Goal: Task Accomplishment & Management: Complete application form

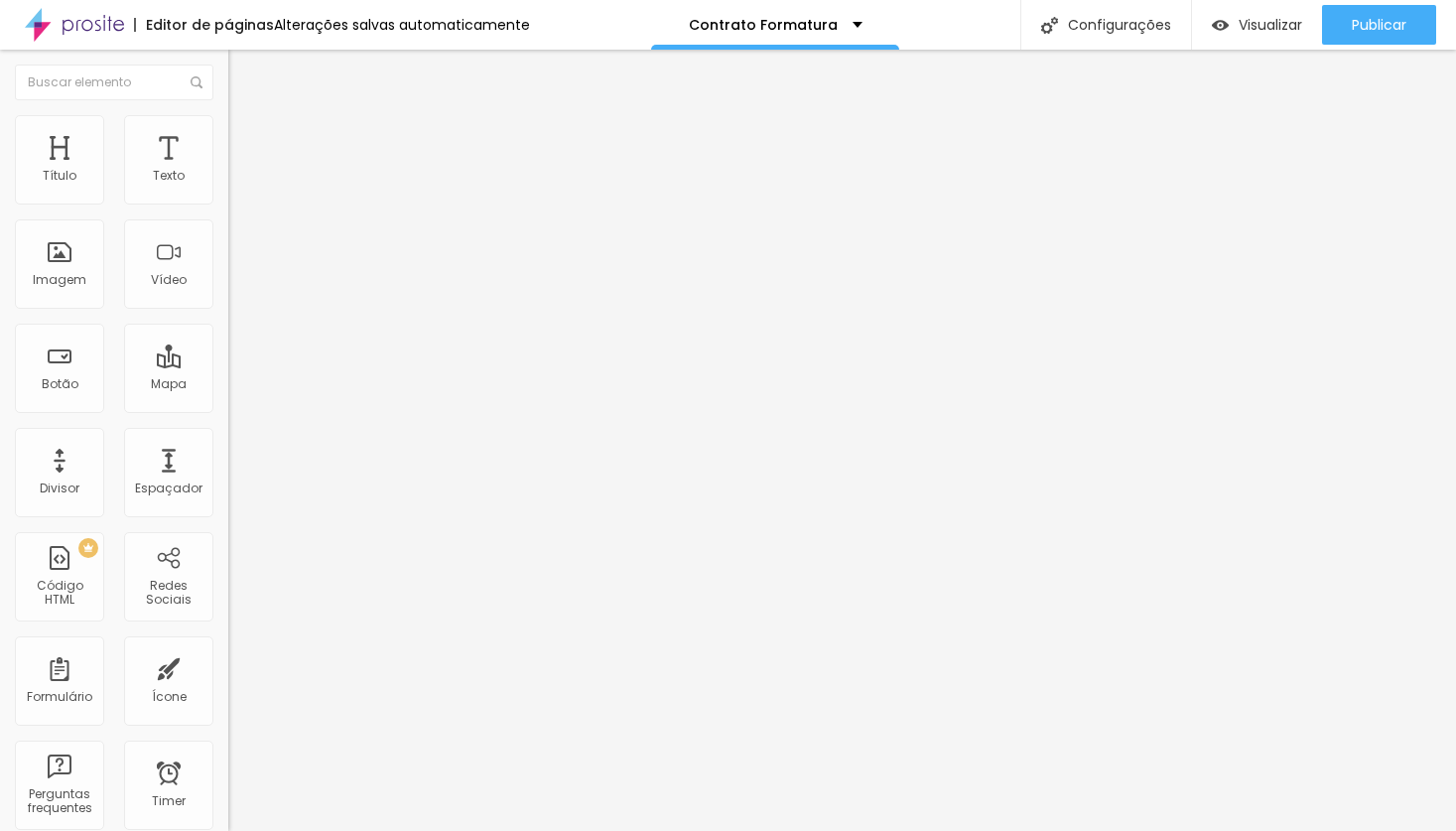
click at [228, 200] on div "Contrato Batizado / Eucaristia" at bounding box center [341, 184] width 228 height 34
click at [1253, 26] on span "Visualizar" at bounding box center [1271, 25] width 64 height 16
click at [228, 200] on div "Contrato Batizado / Eucaristia" at bounding box center [341, 184] width 228 height 34
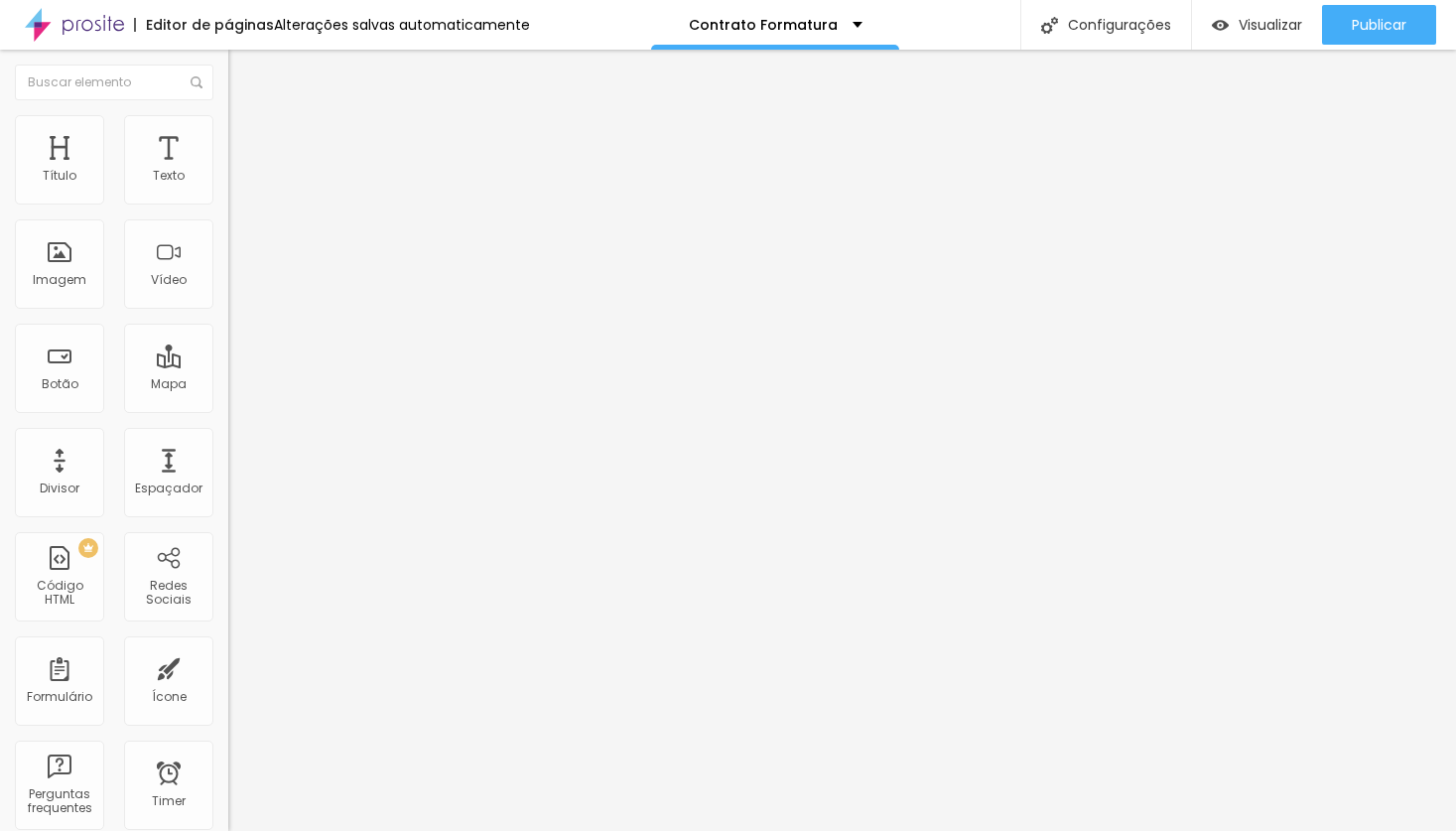
paste input "Nome completo do contratante"
drag, startPoint x: 635, startPoint y: 161, endPoint x: 248, endPoint y: 170, distance: 387.1
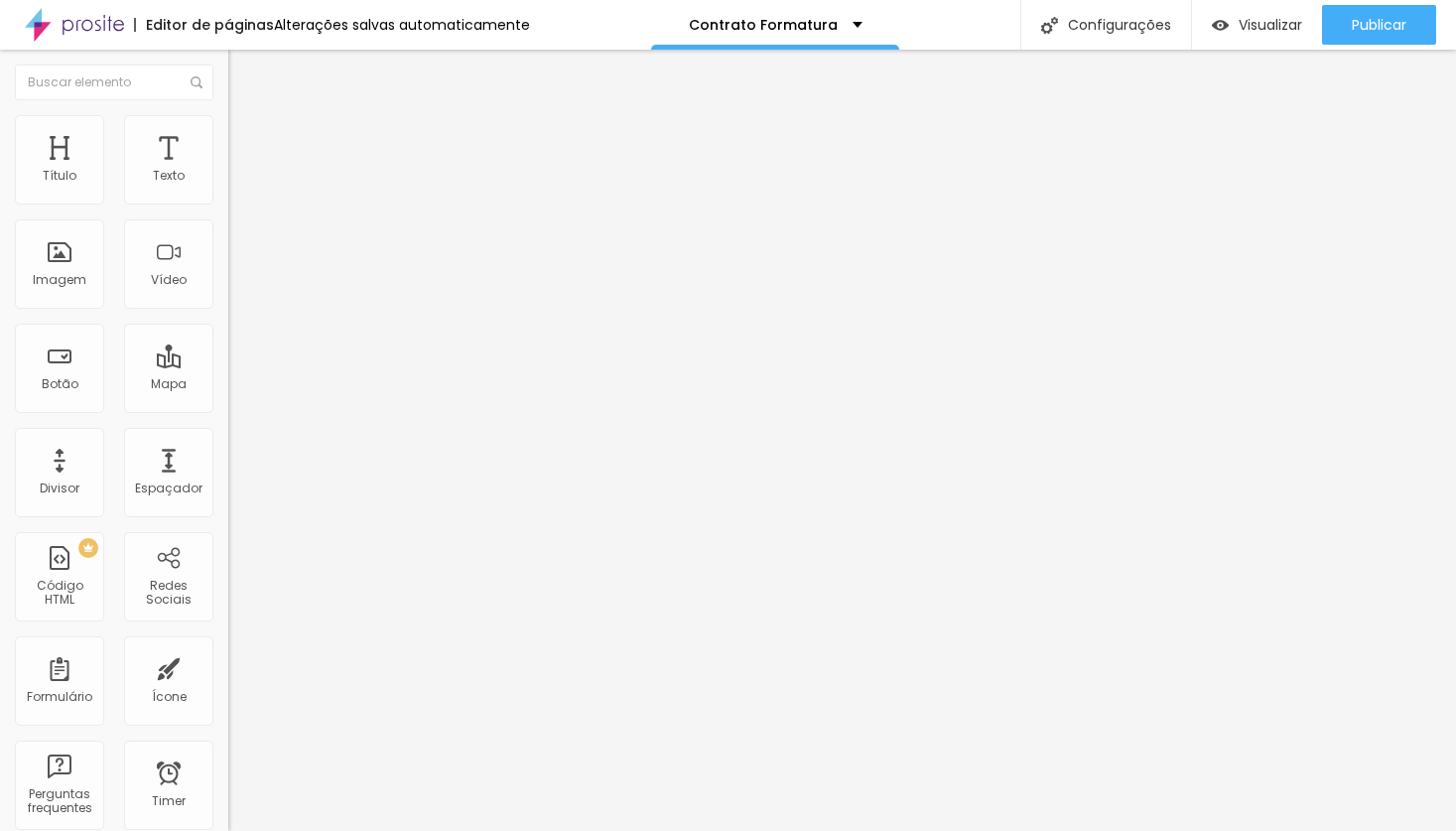
type input "Contrato Formatura"
drag, startPoint x: 517, startPoint y: 375, endPoint x: 407, endPoint y: 375, distance: 110.0
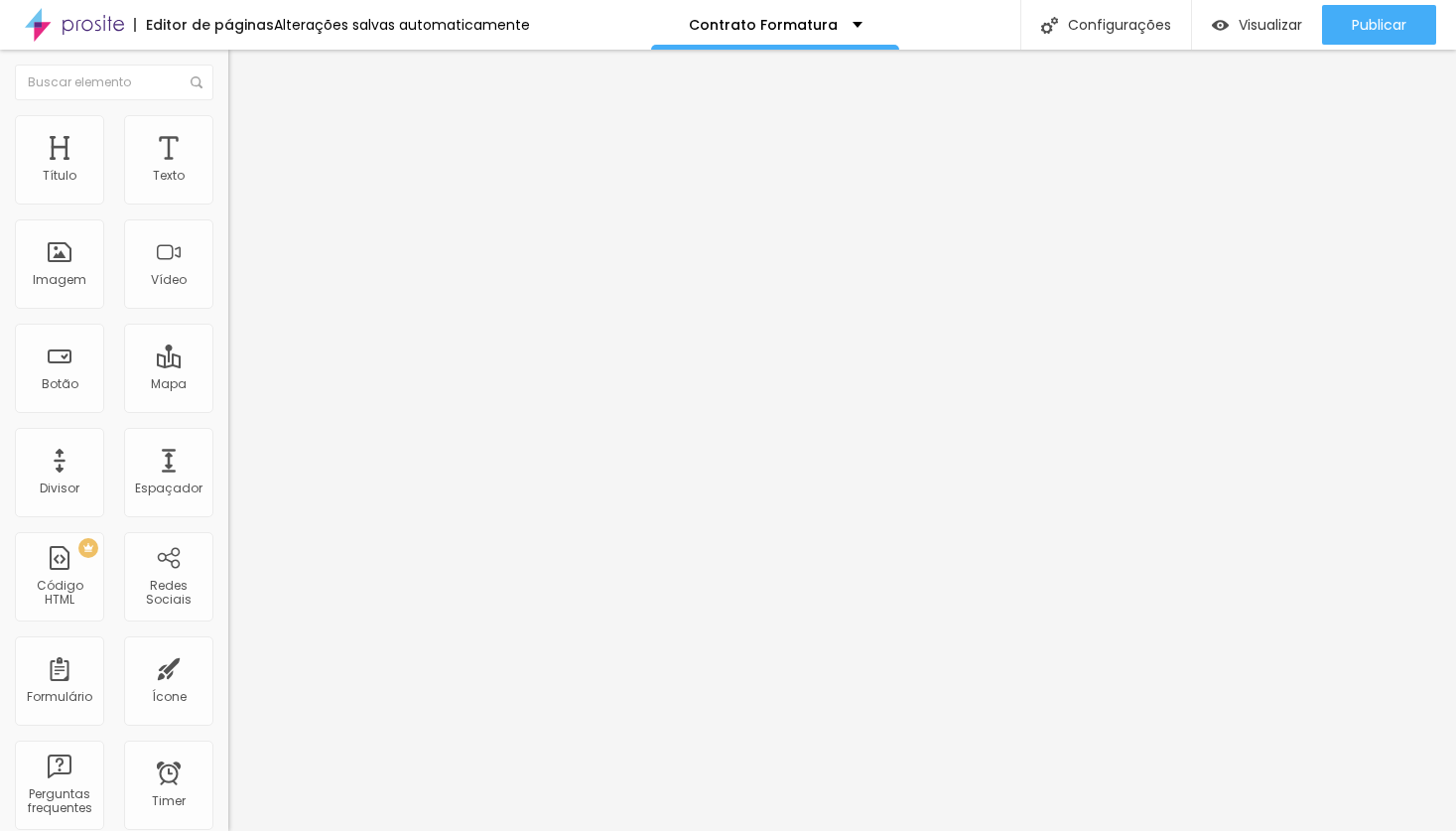
paste input "completo do contratante"
type input "Nome completo do contratante"
drag, startPoint x: 506, startPoint y: 452, endPoint x: 412, endPoint y: 452, distance: 94.0
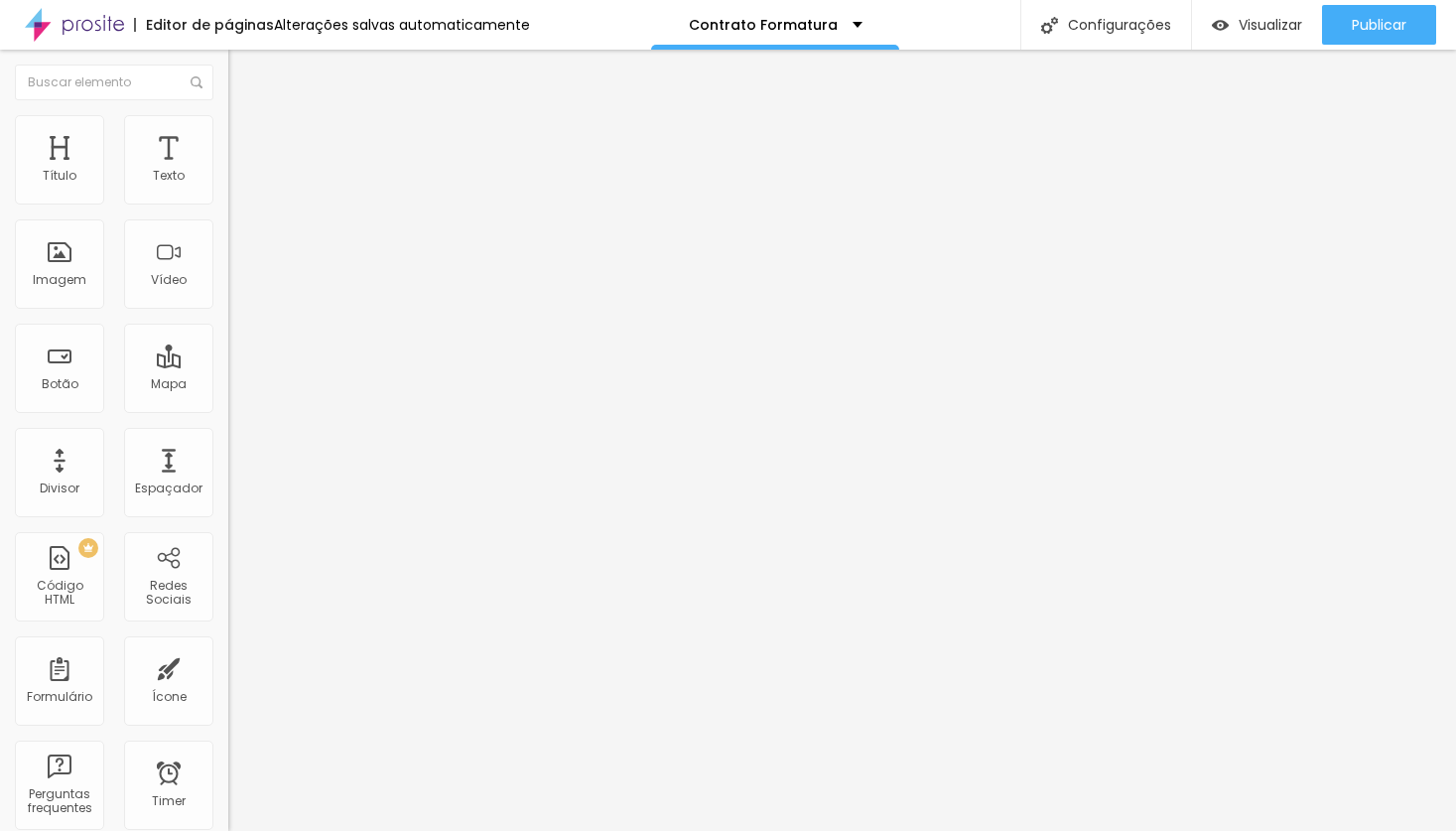
paste input "RG"
type input "E-mail"
drag, startPoint x: 558, startPoint y: 511, endPoint x: 399, endPoint y: 517, distance: 159.1
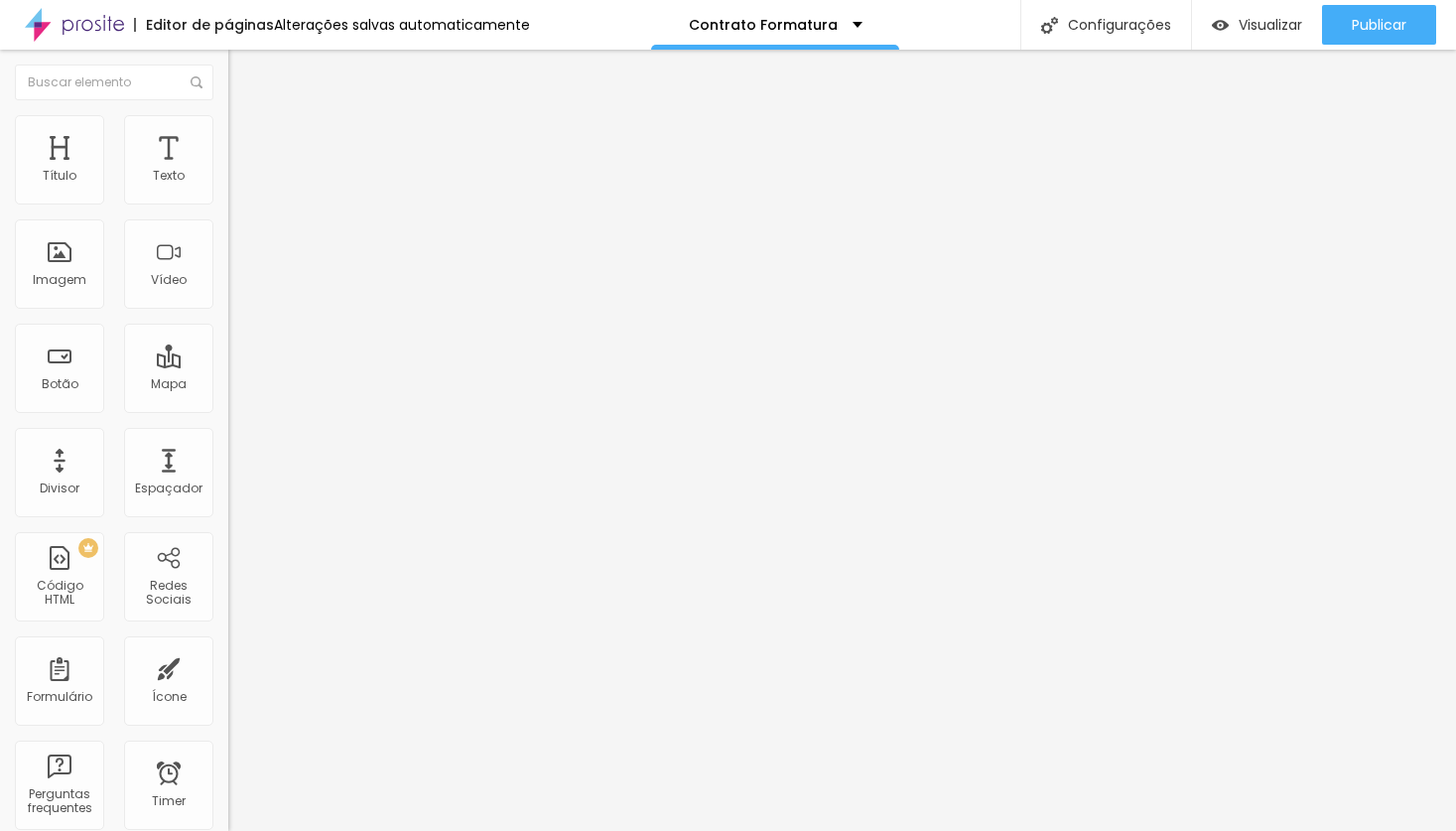
paste input "RG"
type input "RG"
drag, startPoint x: 539, startPoint y: 427, endPoint x: 539, endPoint y: 375, distance: 52.0
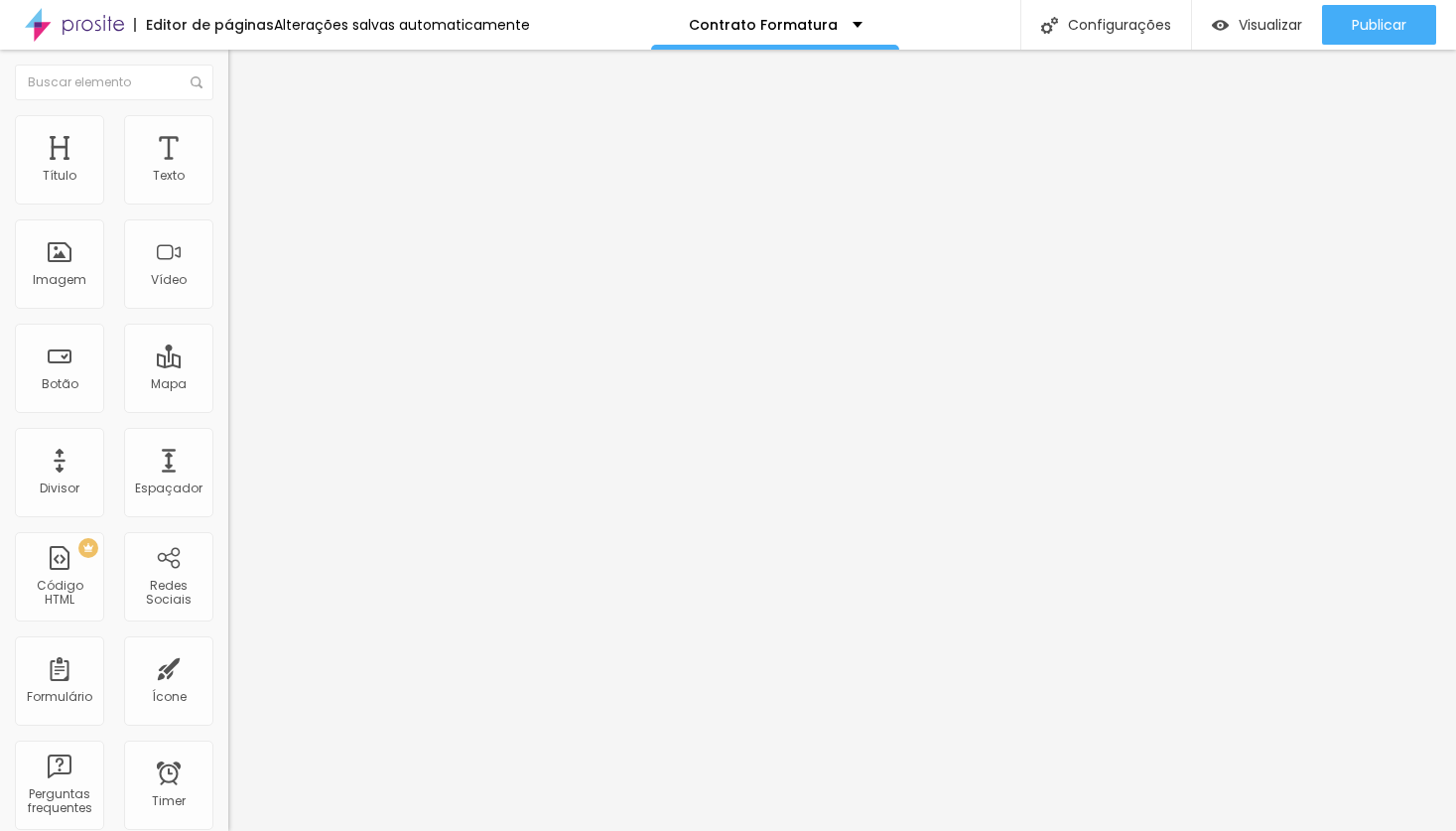
drag, startPoint x: 407, startPoint y: 429, endPoint x: 418, endPoint y: 402, distance: 29.2
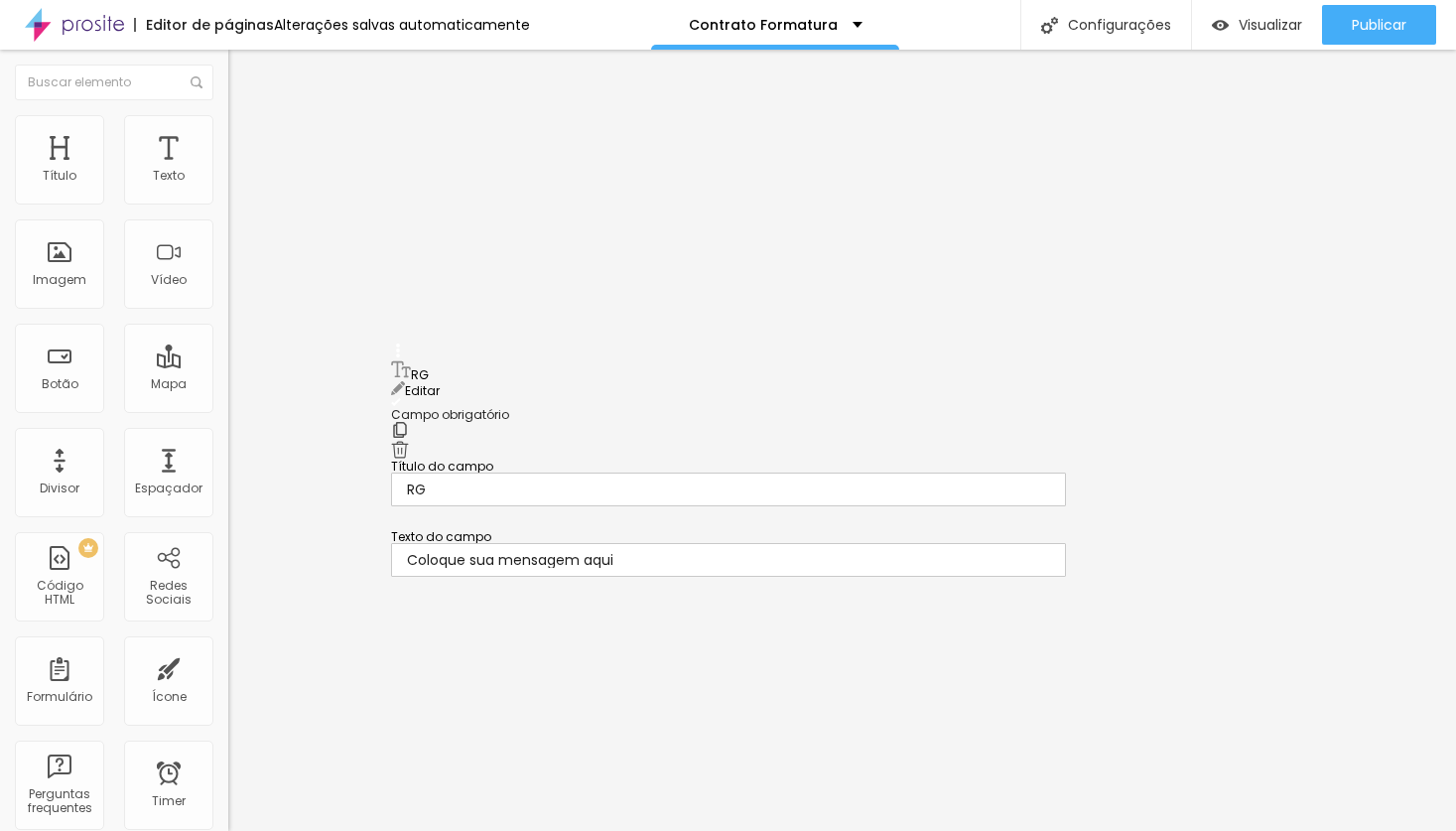
drag, startPoint x: 398, startPoint y: 435, endPoint x: 399, endPoint y: 367, distance: 68.0
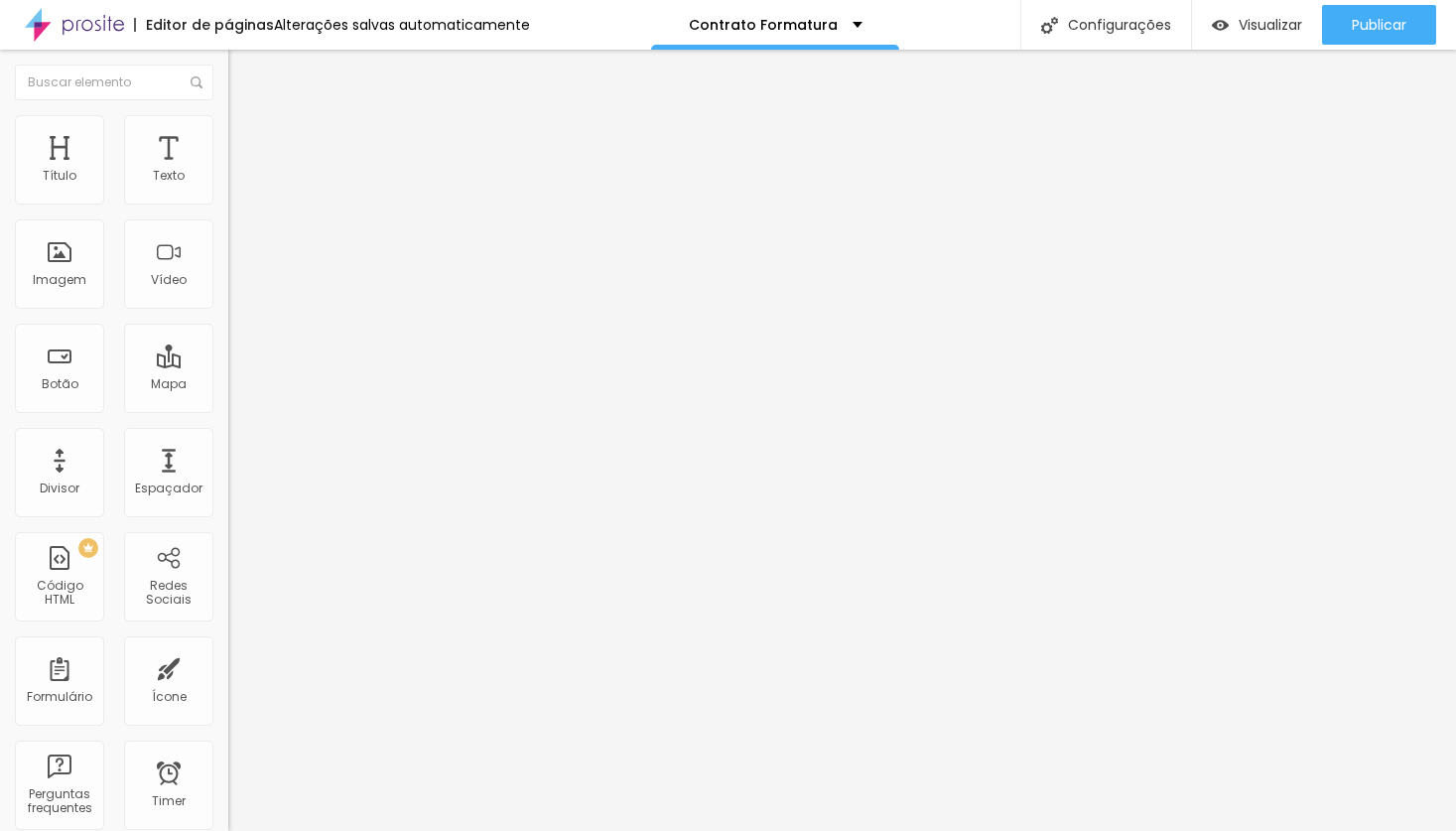
drag, startPoint x: 400, startPoint y: 599, endPoint x: 404, endPoint y: 528, distance: 71.1
drag, startPoint x: 532, startPoint y: 514, endPoint x: 407, endPoint y: 521, distance: 125.2
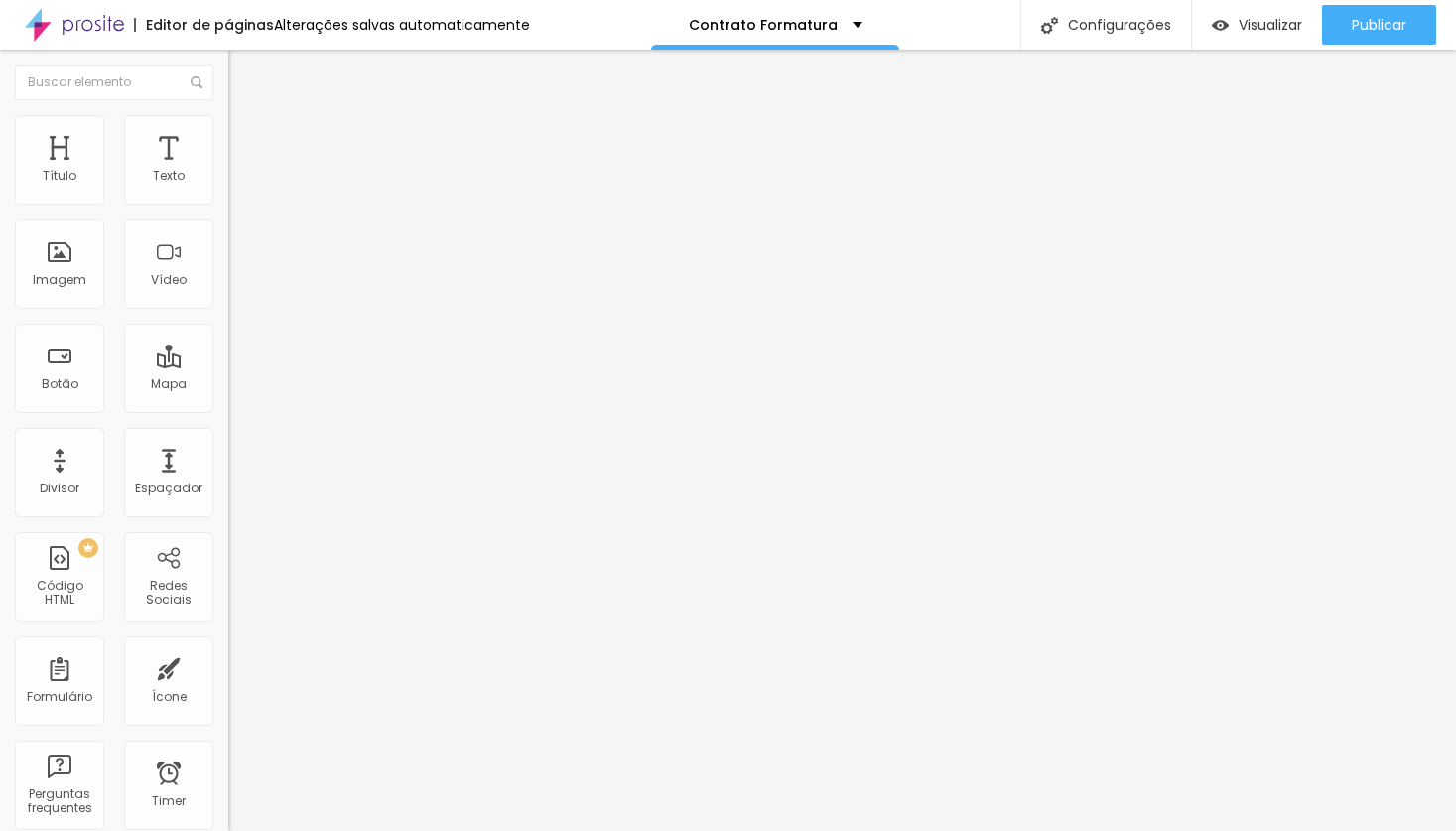
paste input "PF"
type input "CPF"
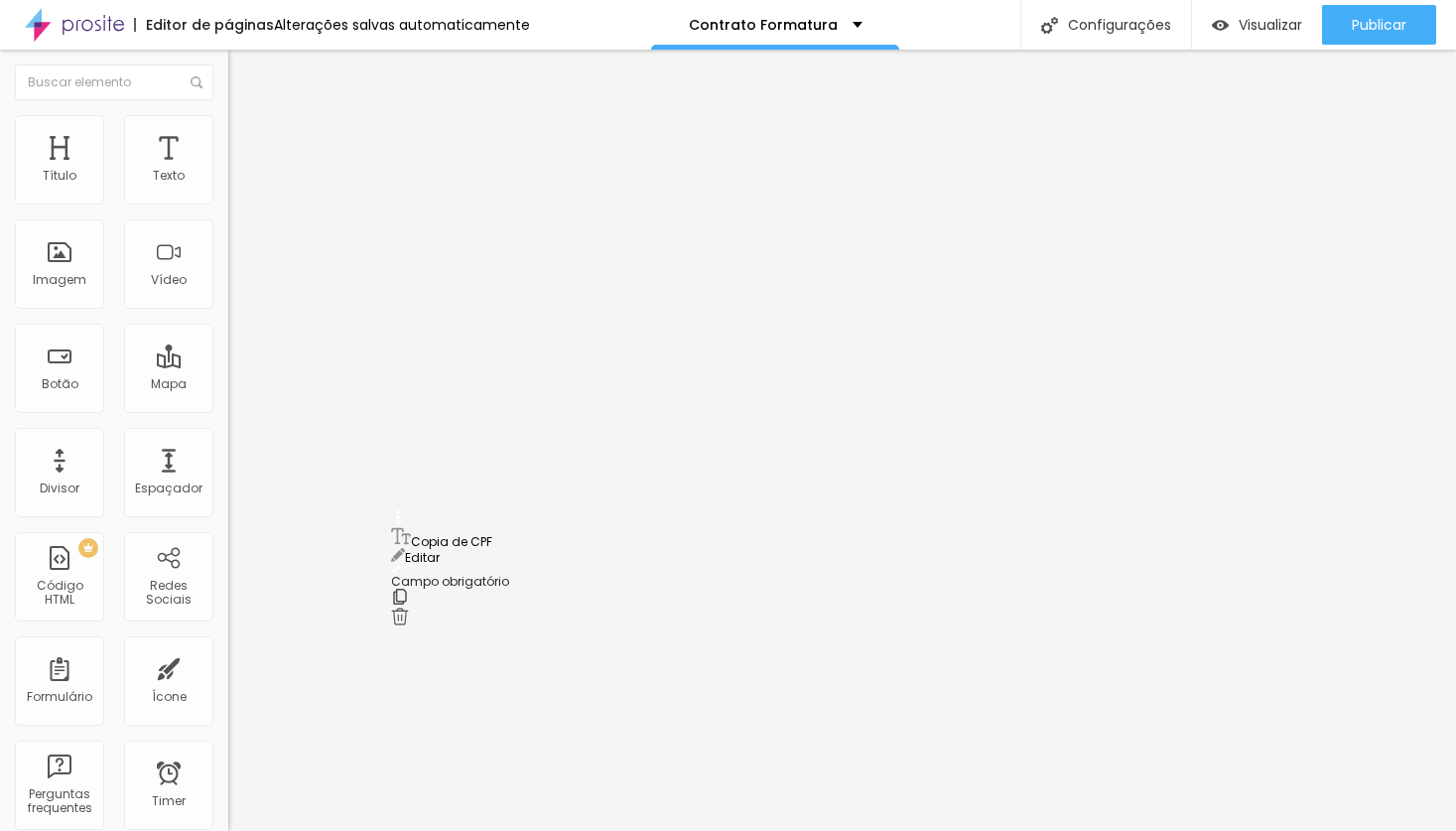
drag, startPoint x: 400, startPoint y: 590, endPoint x: 400, endPoint y: 532, distance: 58.0
drag, startPoint x: 558, startPoint y: 512, endPoint x: 341, endPoint y: 513, distance: 217.0
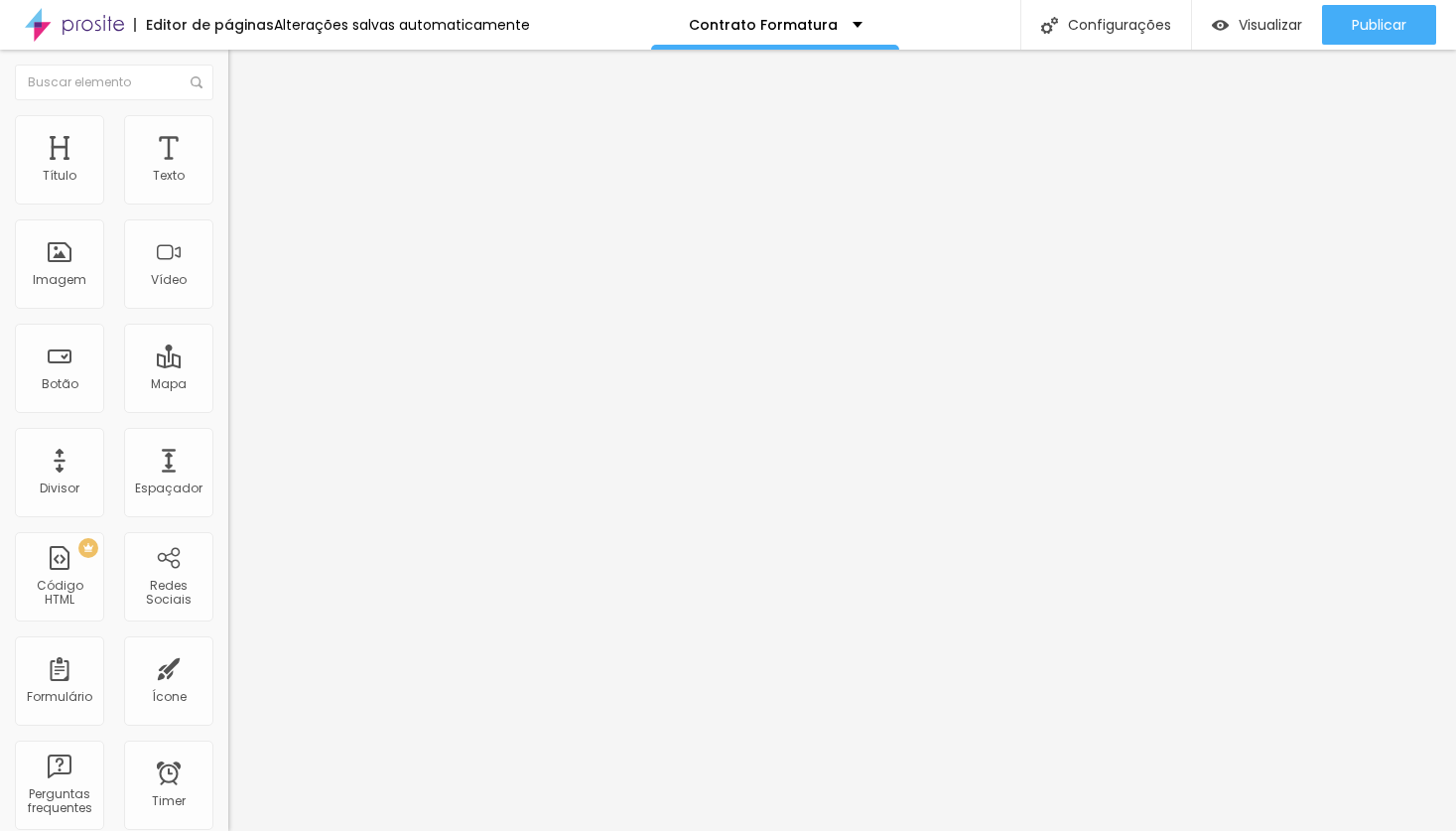
paste input "Endereço residencial completo"
type input "Endereço residencial completo"
drag, startPoint x: 397, startPoint y: 651, endPoint x: 397, endPoint y: 596, distance: 55.0
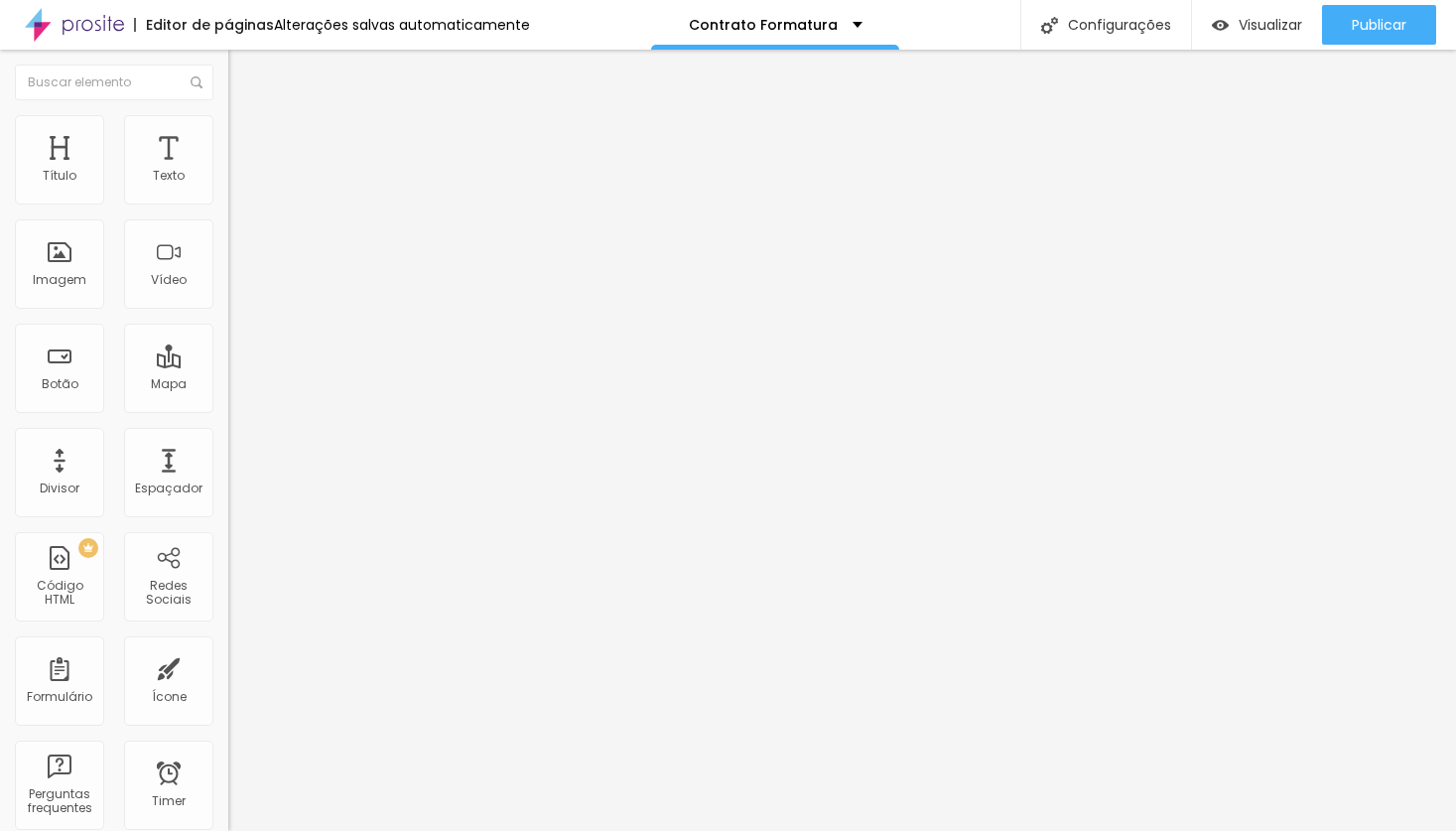
paste input "Telefone"
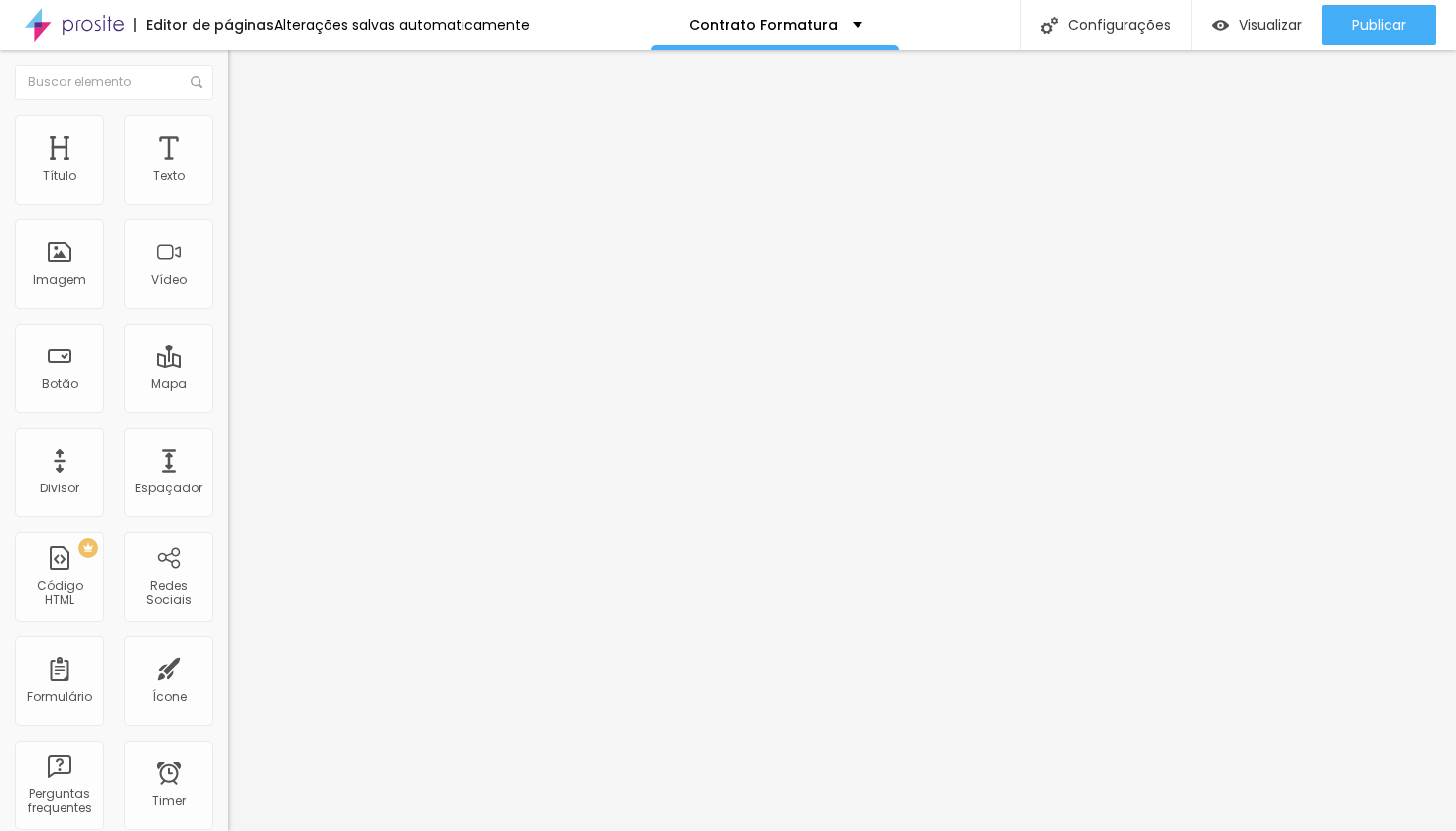
type input "Telefone"
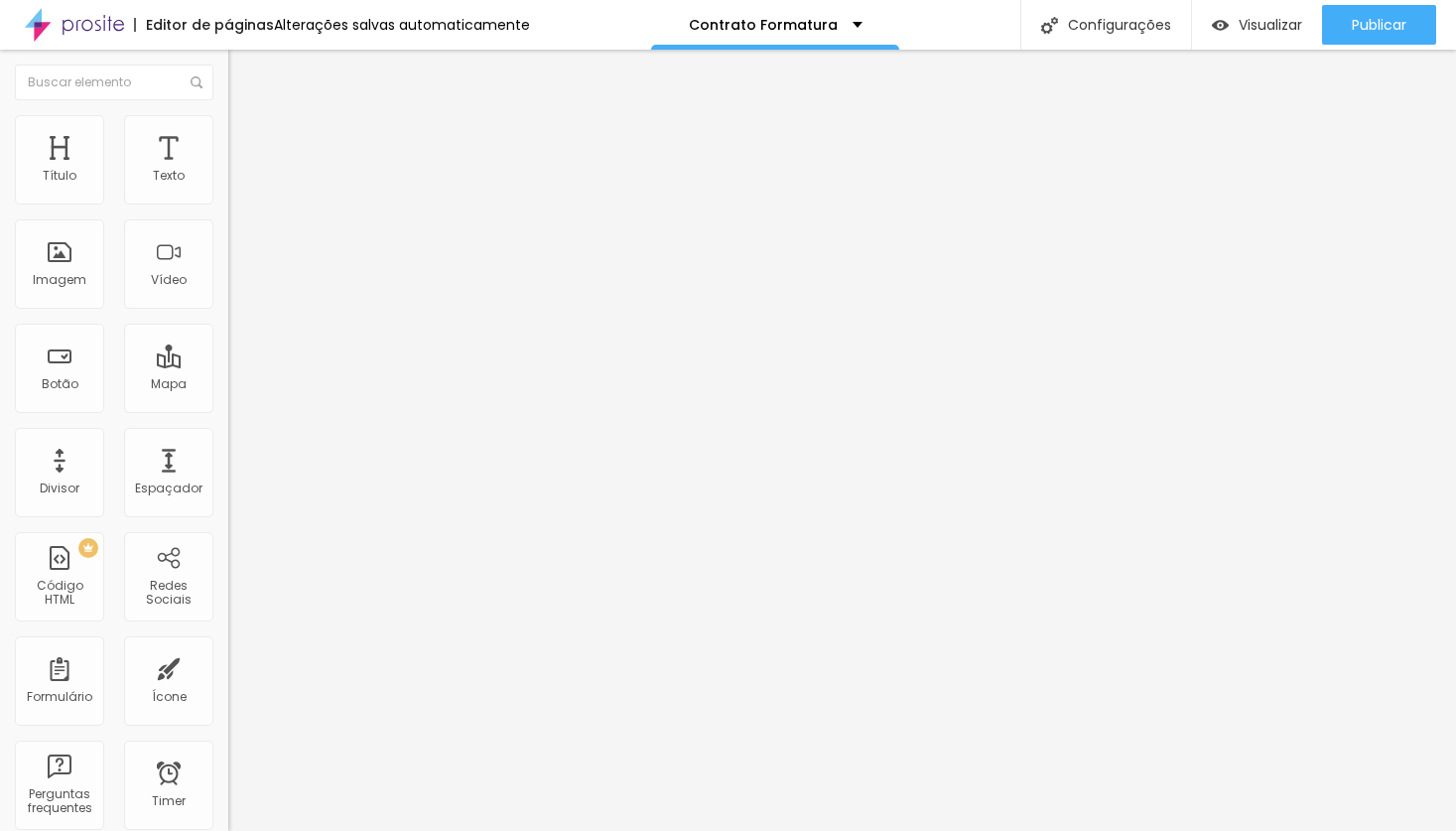
drag, startPoint x: 563, startPoint y: 575, endPoint x: 387, endPoint y: 575, distance: 176.0
paste input "Pacote escolhido"
type input "Pacote escolhido"
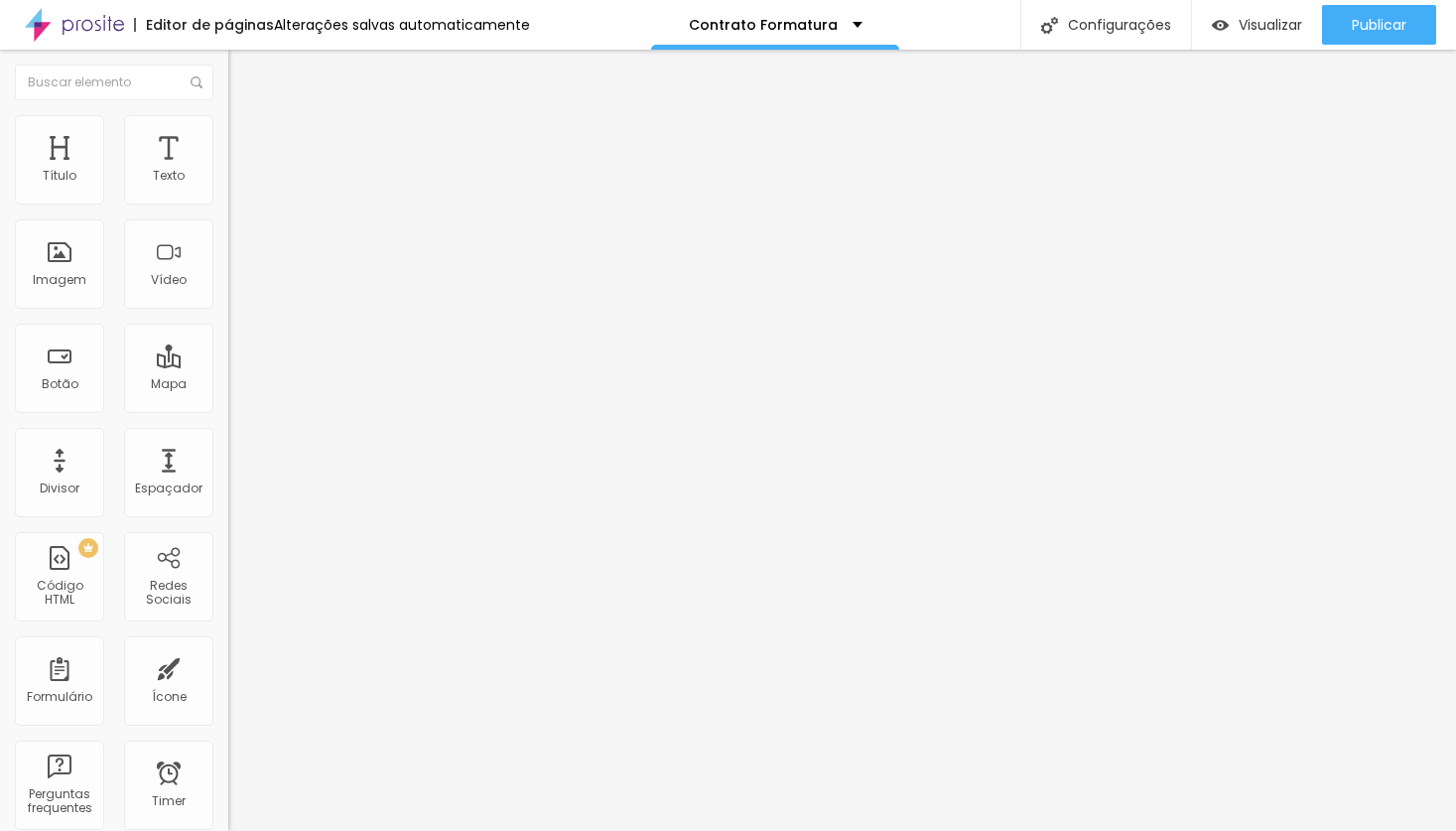
type input "Formatura 1.0"
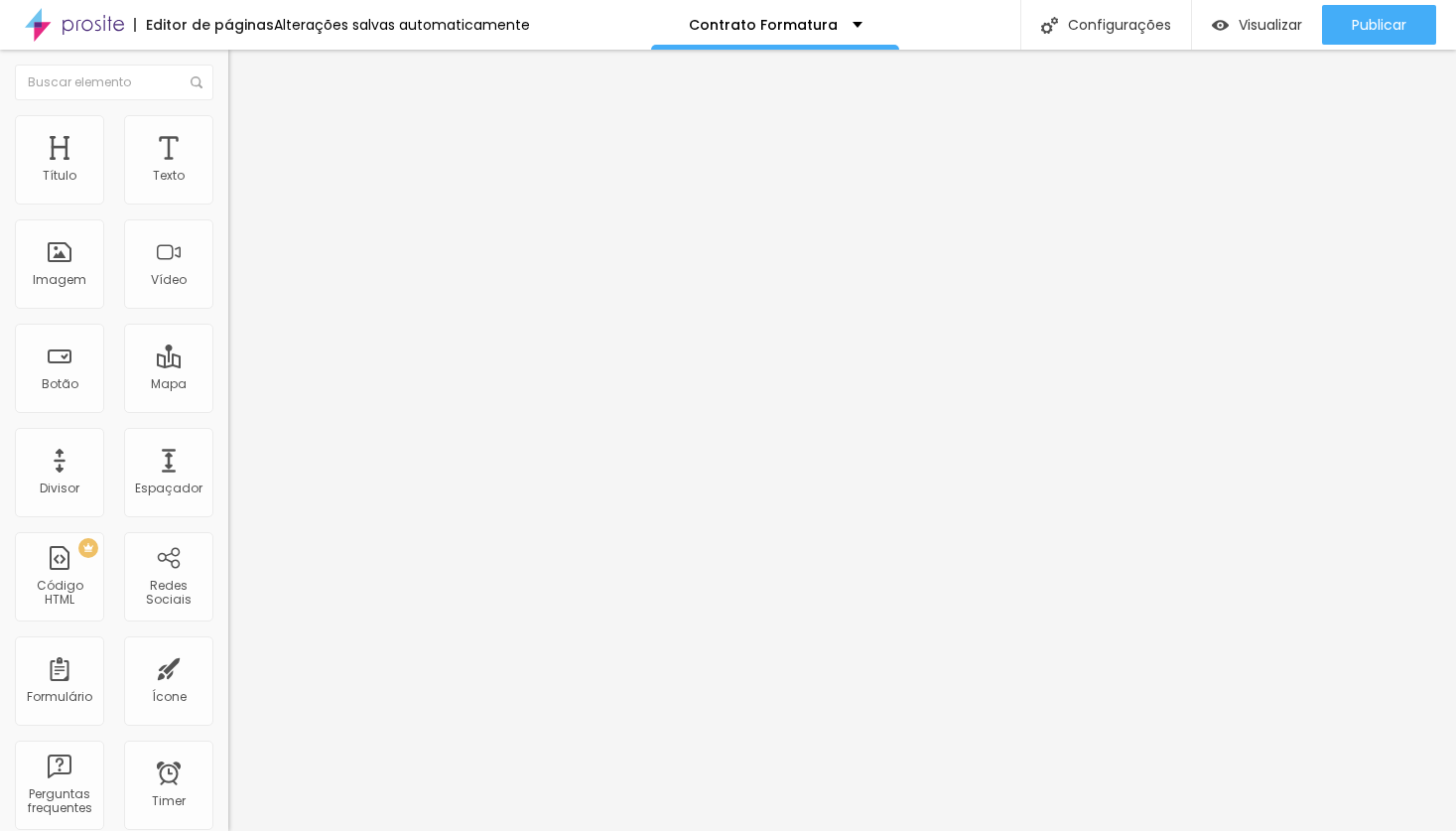
type input "Formatura 2.0"
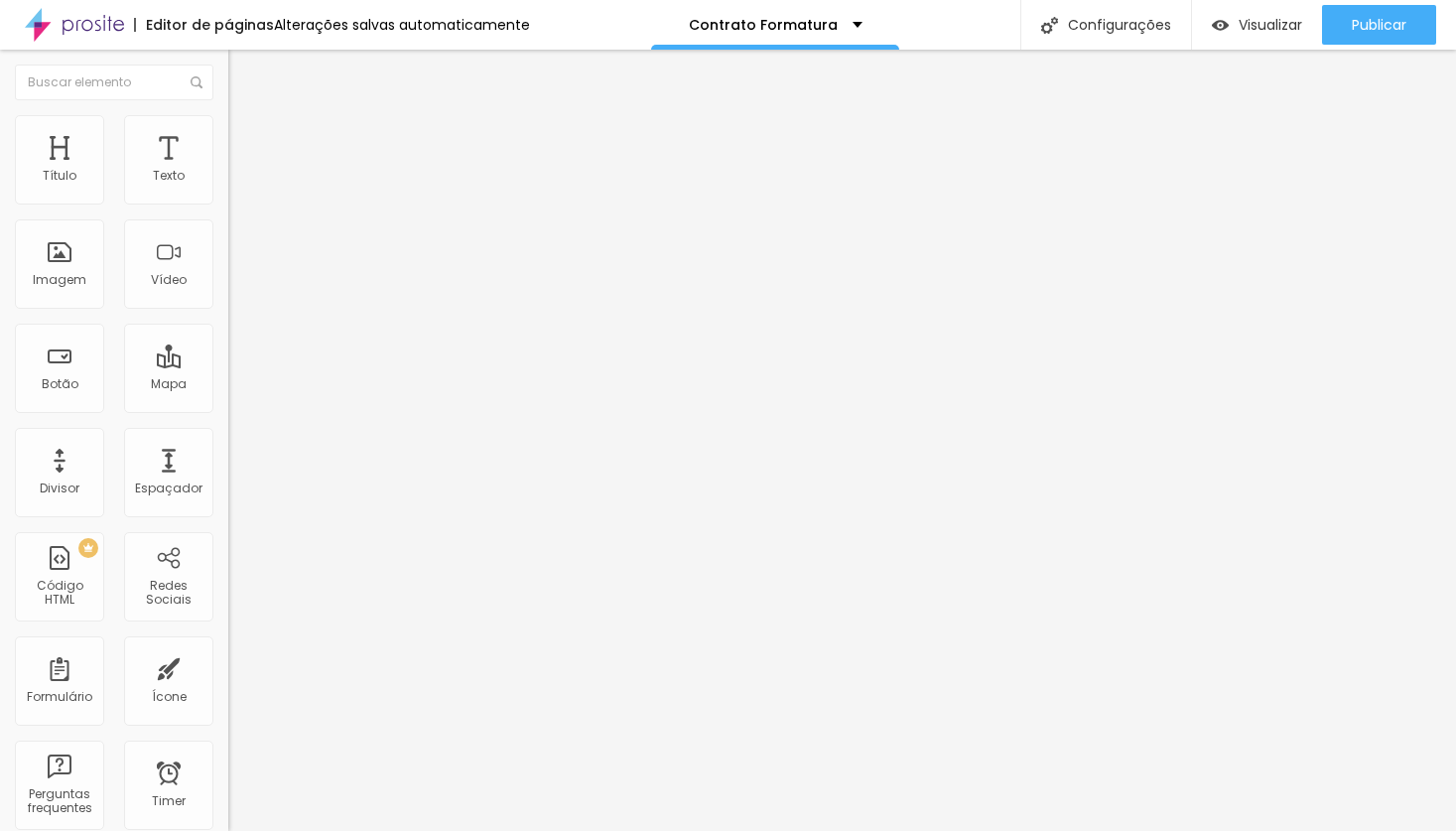
scroll to position [486, 0]
type input "Formatura 1.0"
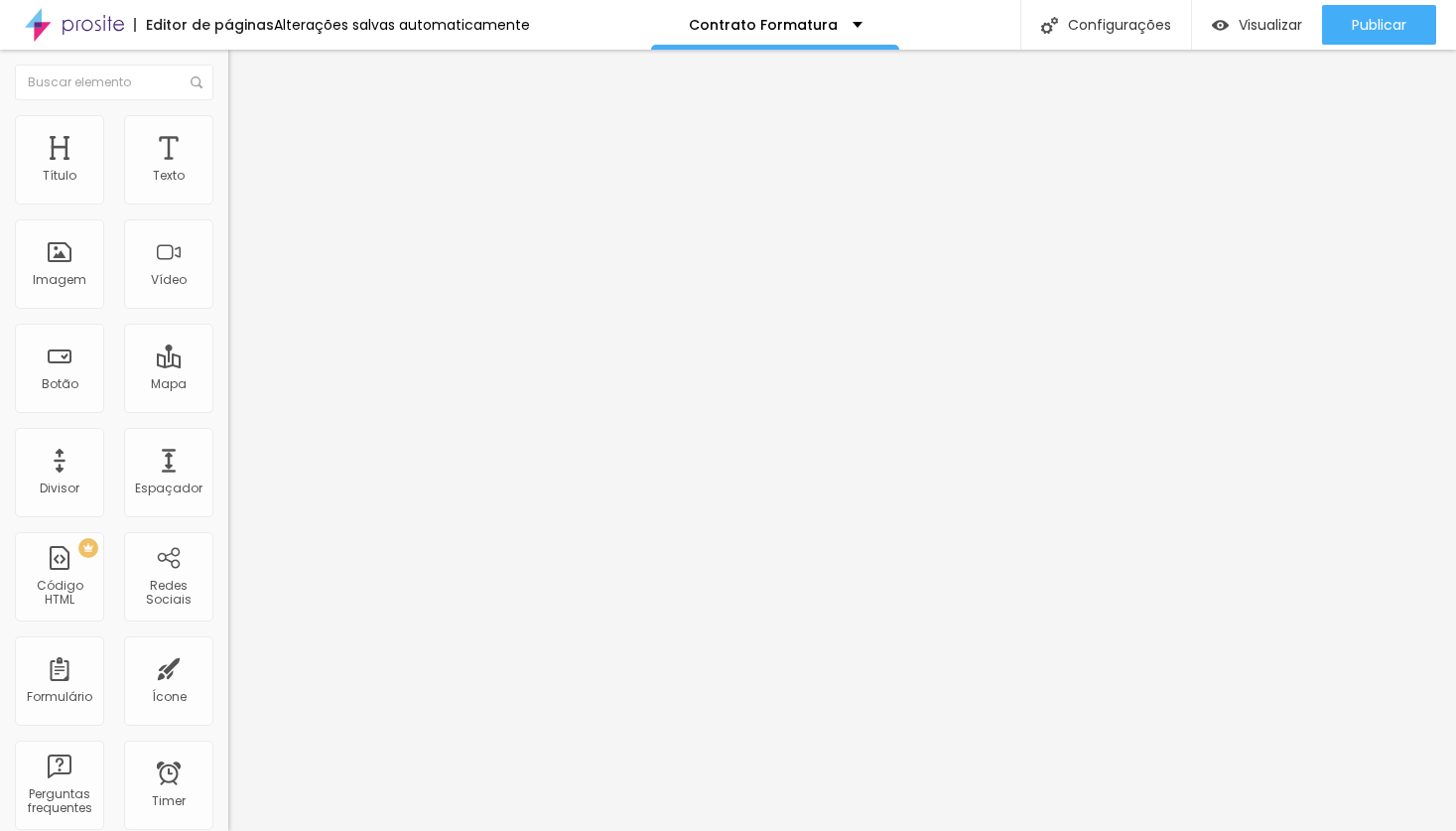
drag, startPoint x: 507, startPoint y: 469, endPoint x: 415, endPoint y: 469, distance: 92.0
paste input "Forma de pagamento escolhida"
type input "Forma de pagamento escolhida"
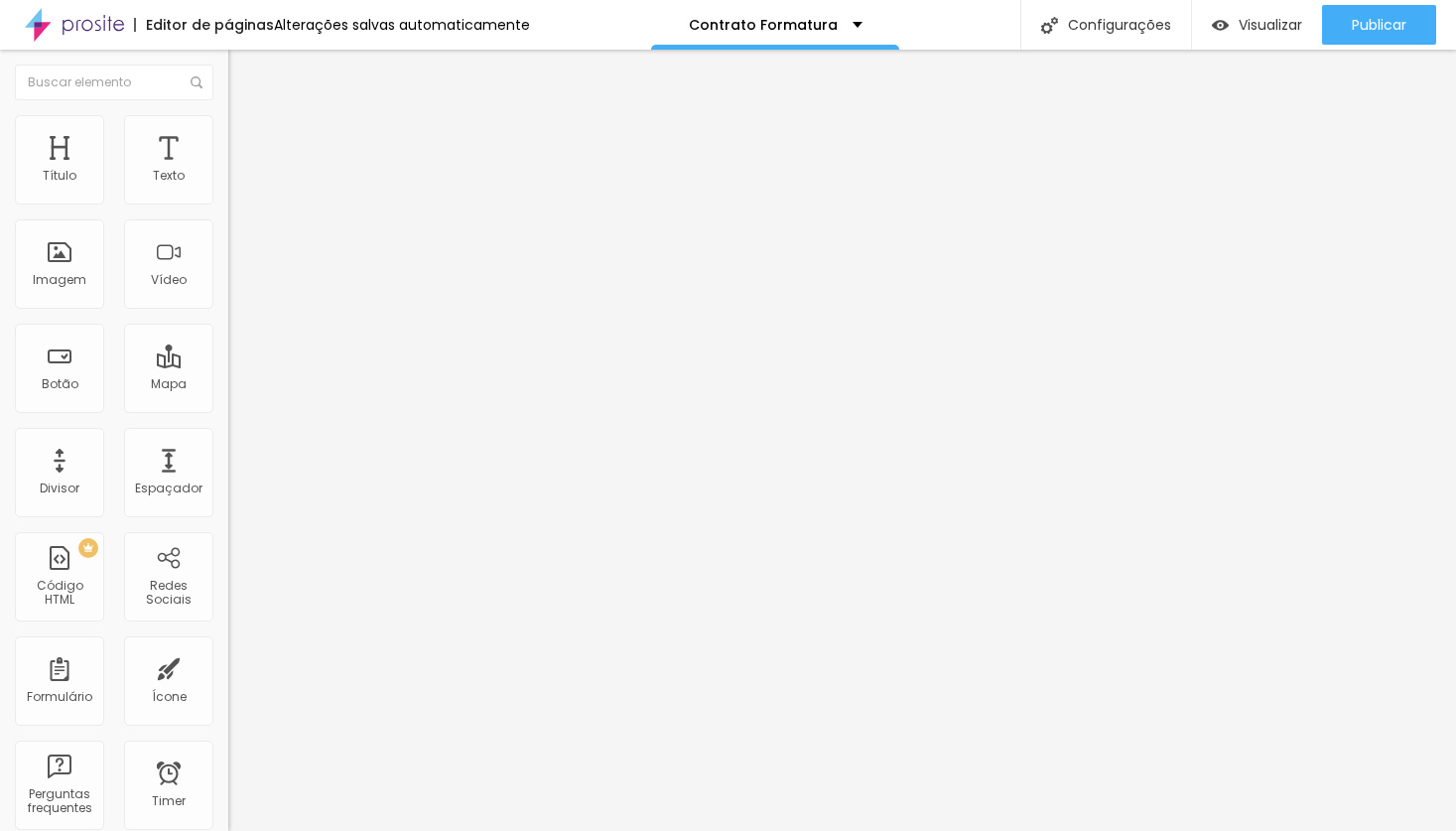
scroll to position [309, 0]
drag, startPoint x: 564, startPoint y: 456, endPoint x: 381, endPoint y: 456, distance: 183.0
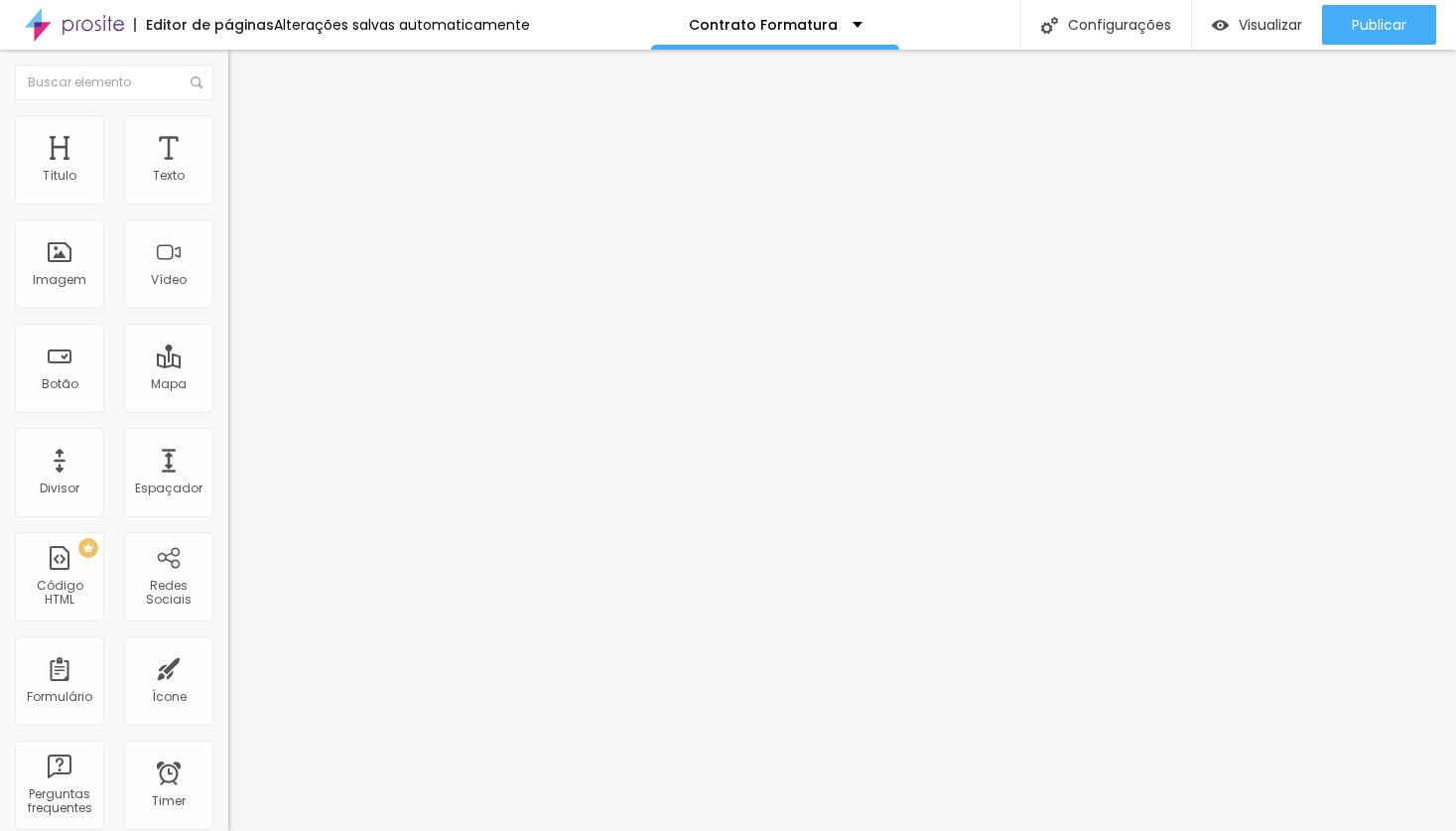
paste input "Forma de pagamento escolhid"
type input "Forma de pagamento escolhida"
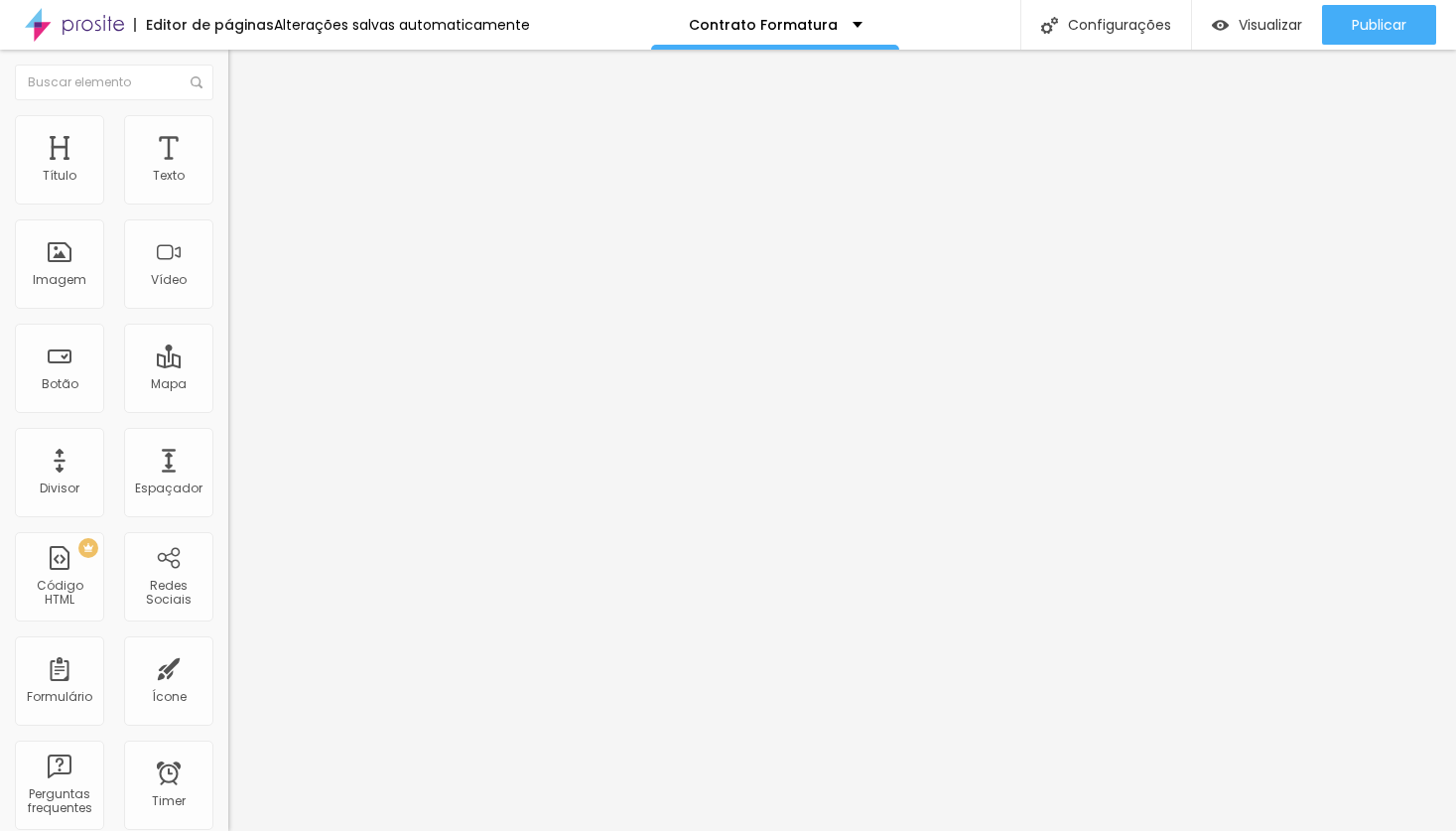
type input "PIX"
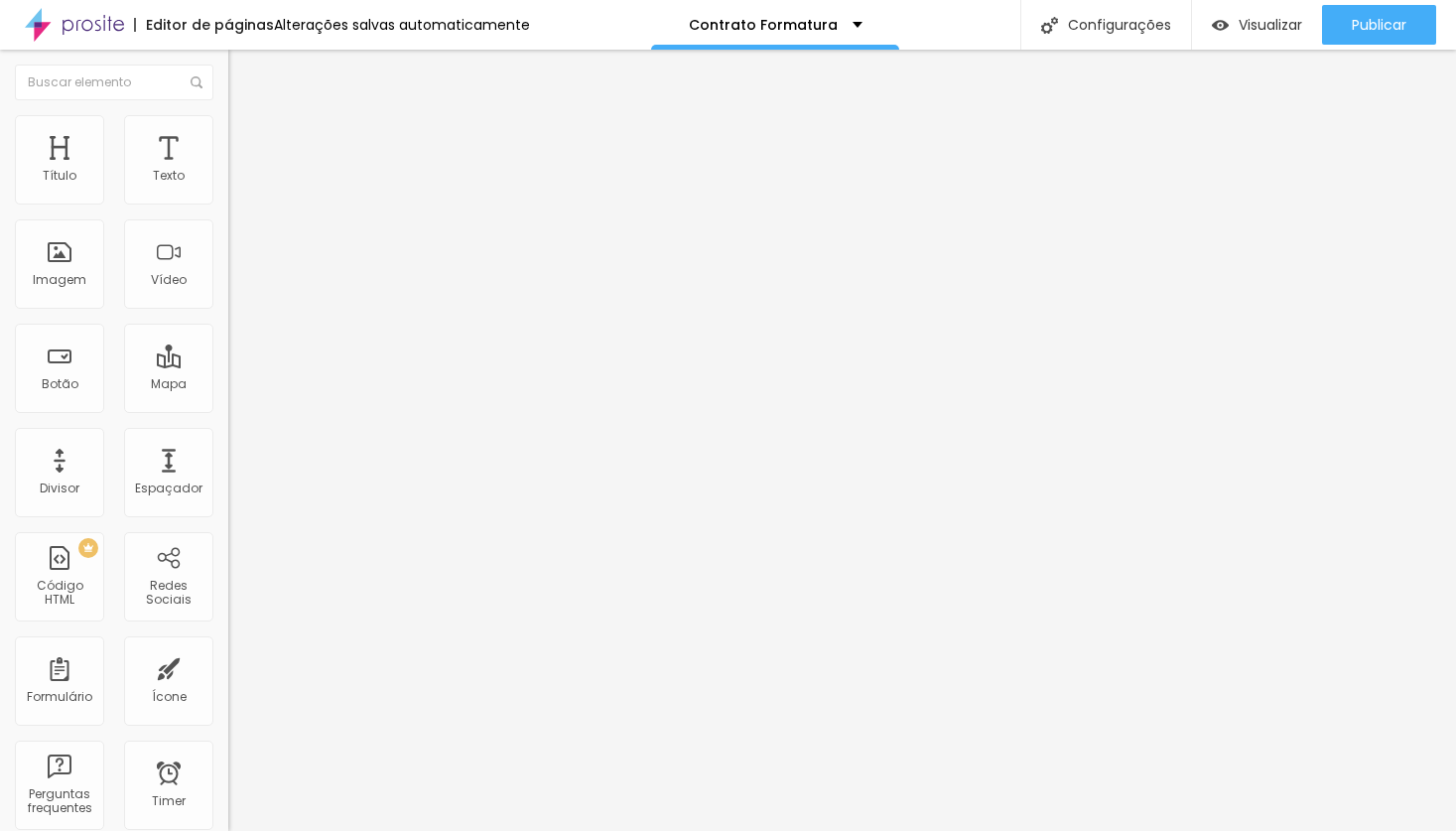
type input "Cartão de crédito"
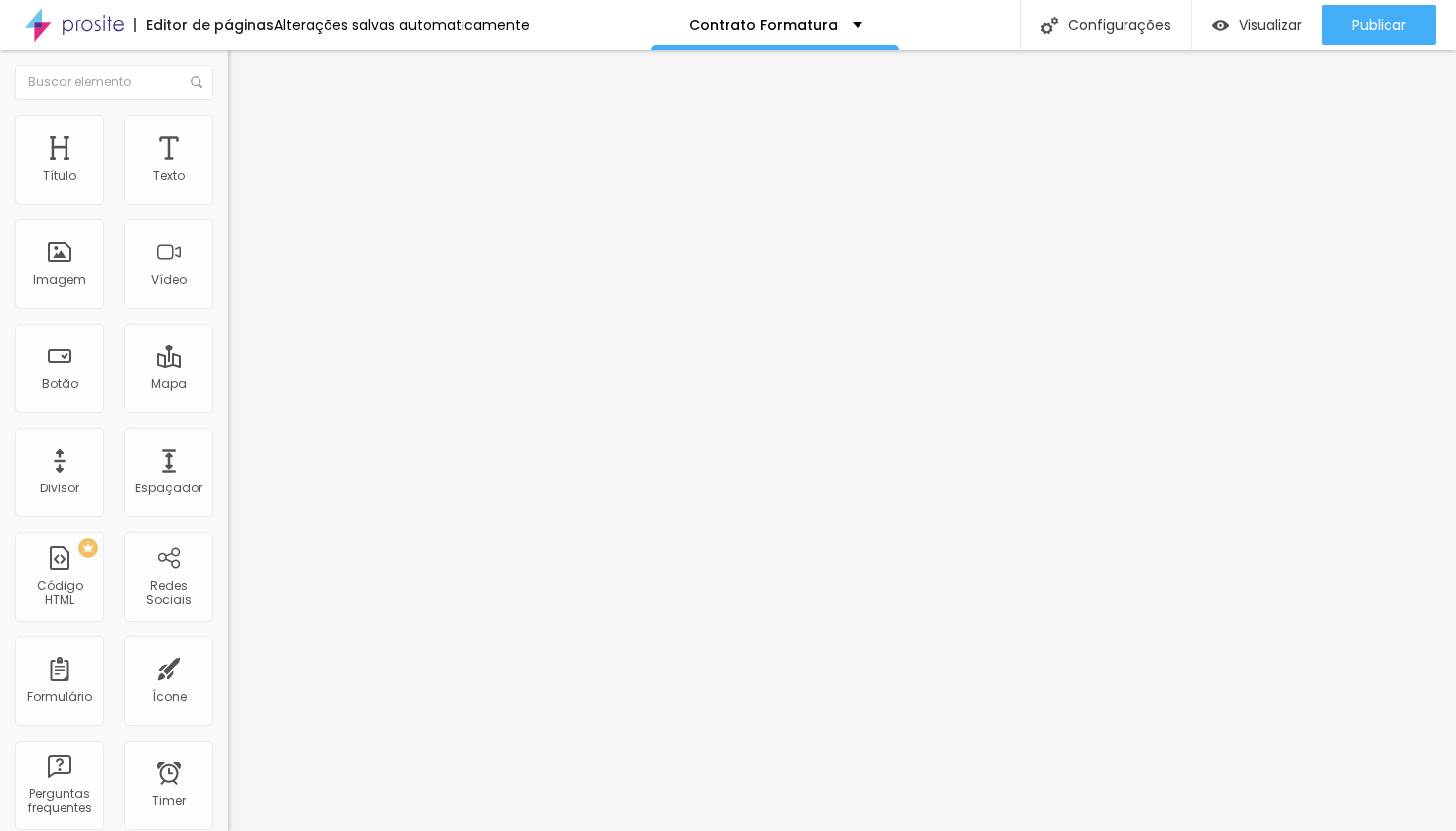
scroll to position [632, 0]
paste input "Como conheceu nosso serviç"
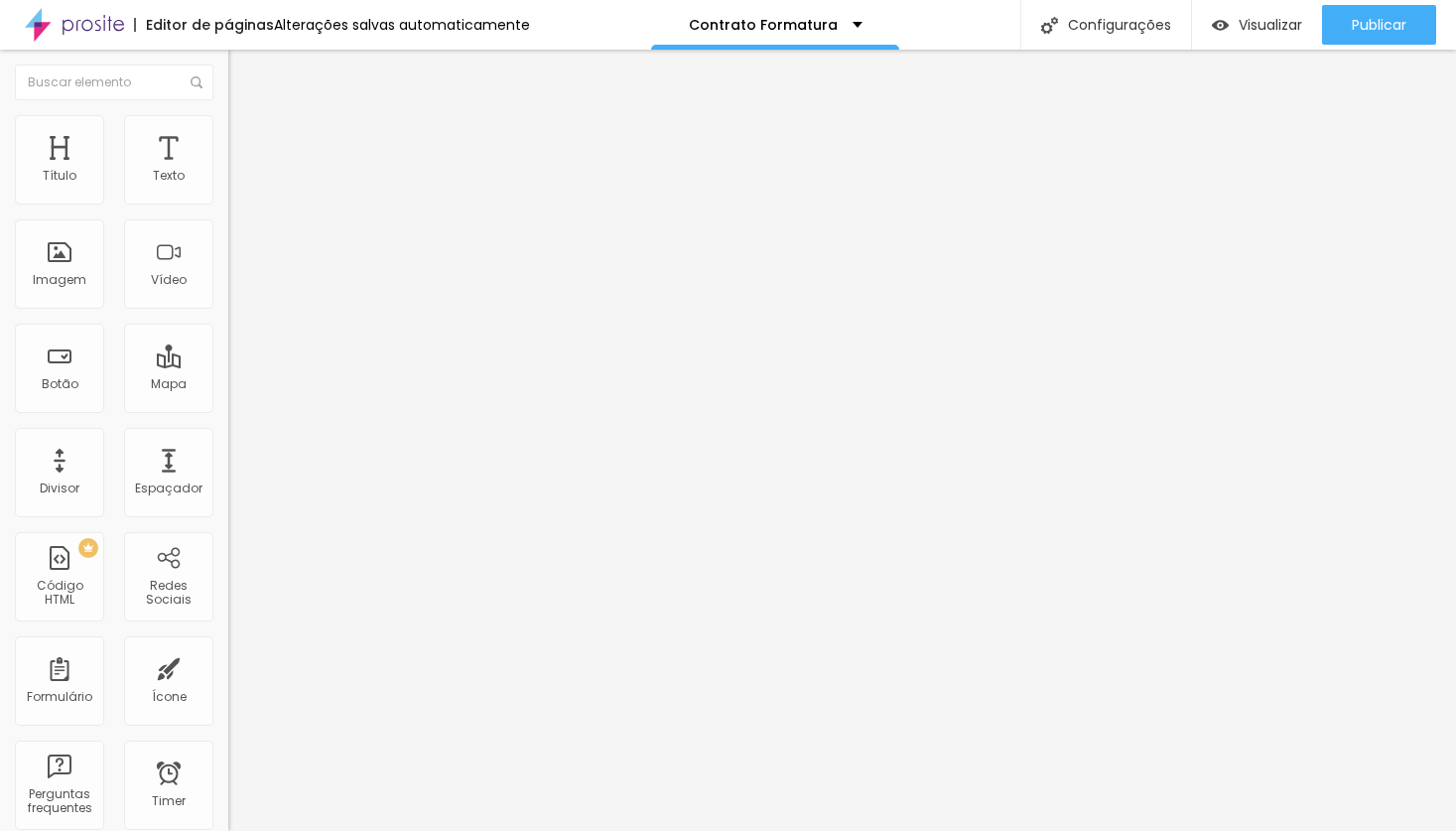
type input "Como conheceu nosso serviço"
drag, startPoint x: 525, startPoint y: 532, endPoint x: 393, endPoint y: 534, distance: 132.0
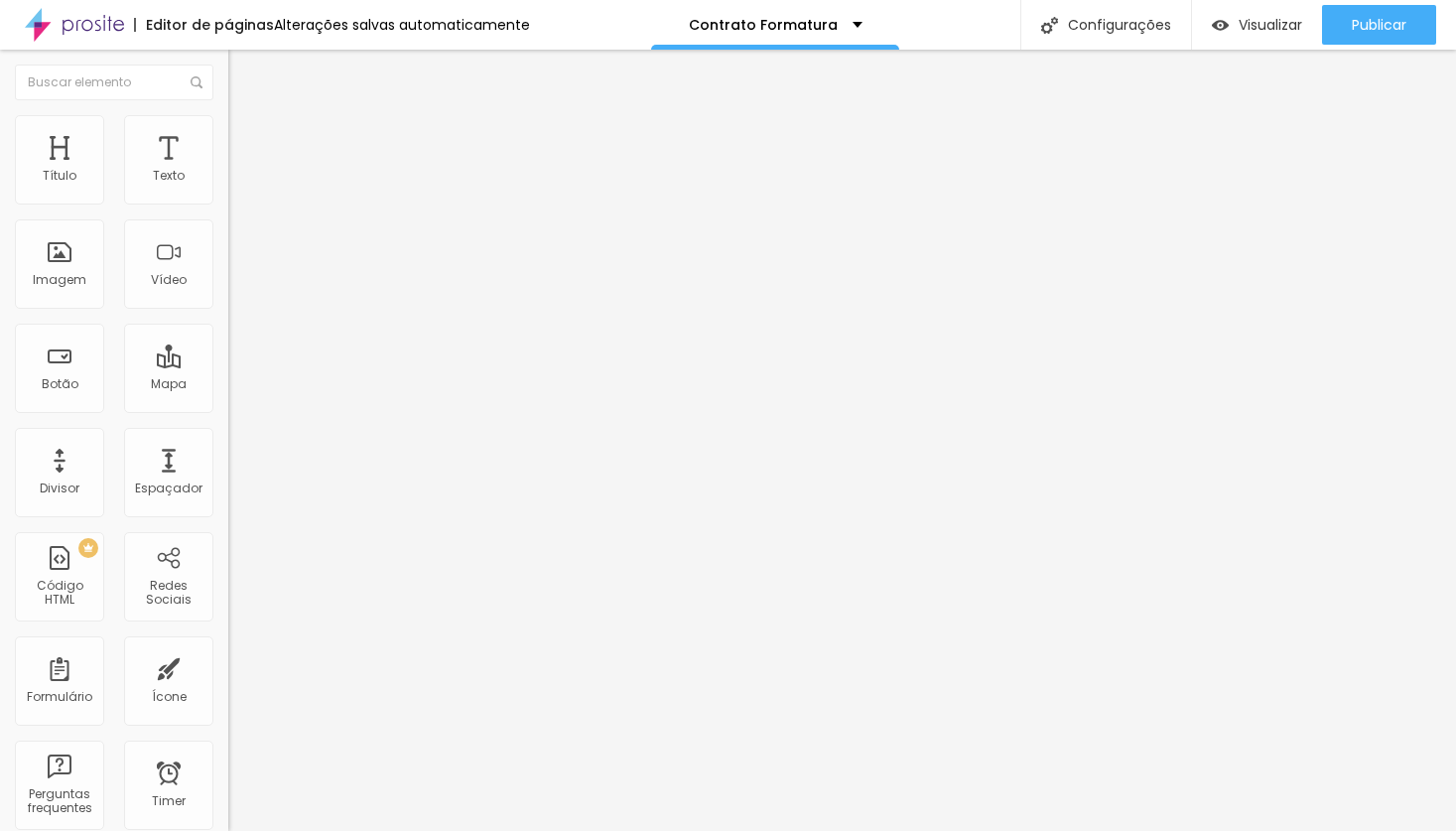
paste input "Horário do even"
type input "Horário do evento"
drag, startPoint x: 397, startPoint y: 615, endPoint x: 392, endPoint y: 457, distance: 158.1
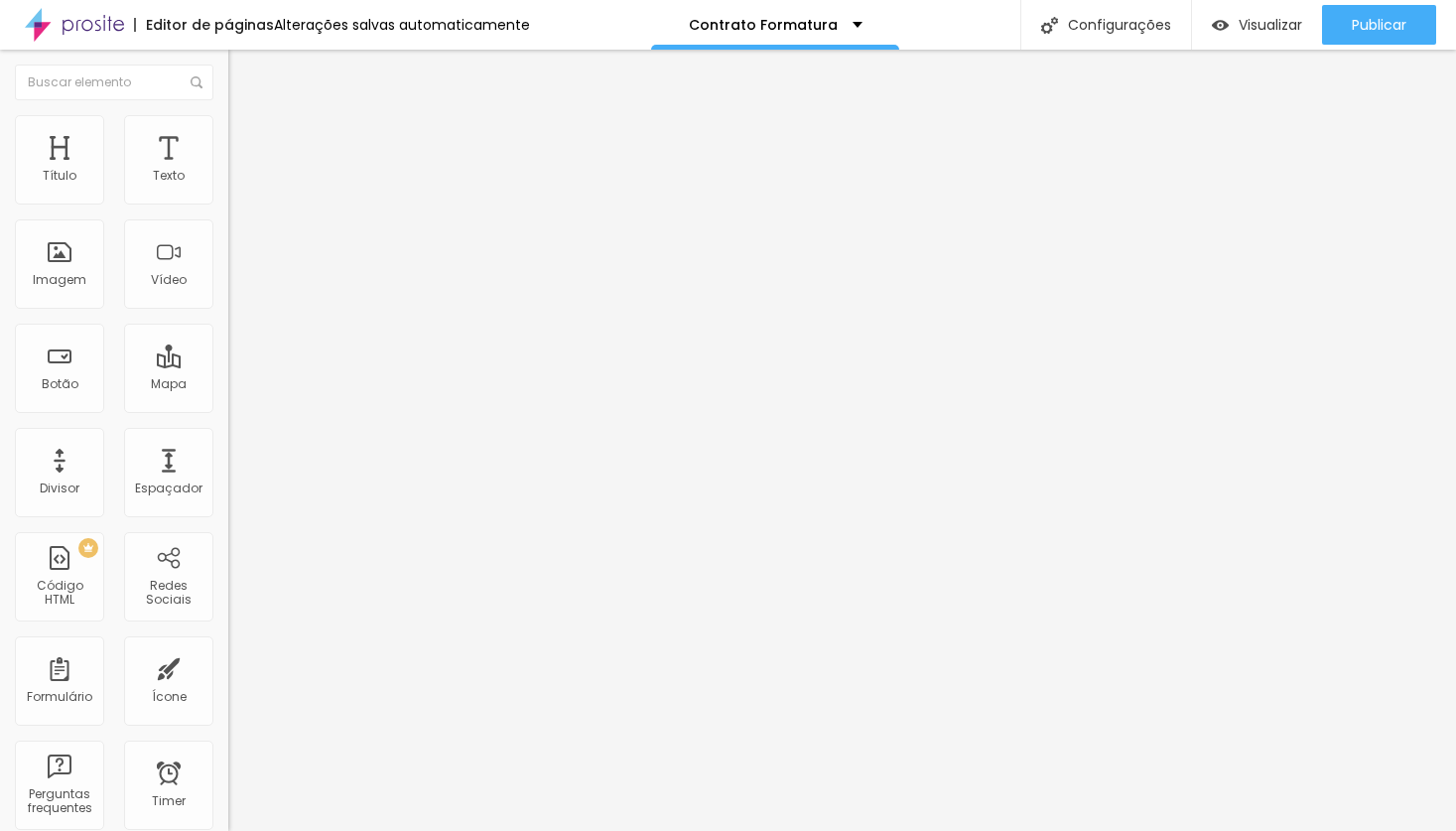
type input "Data do evento"
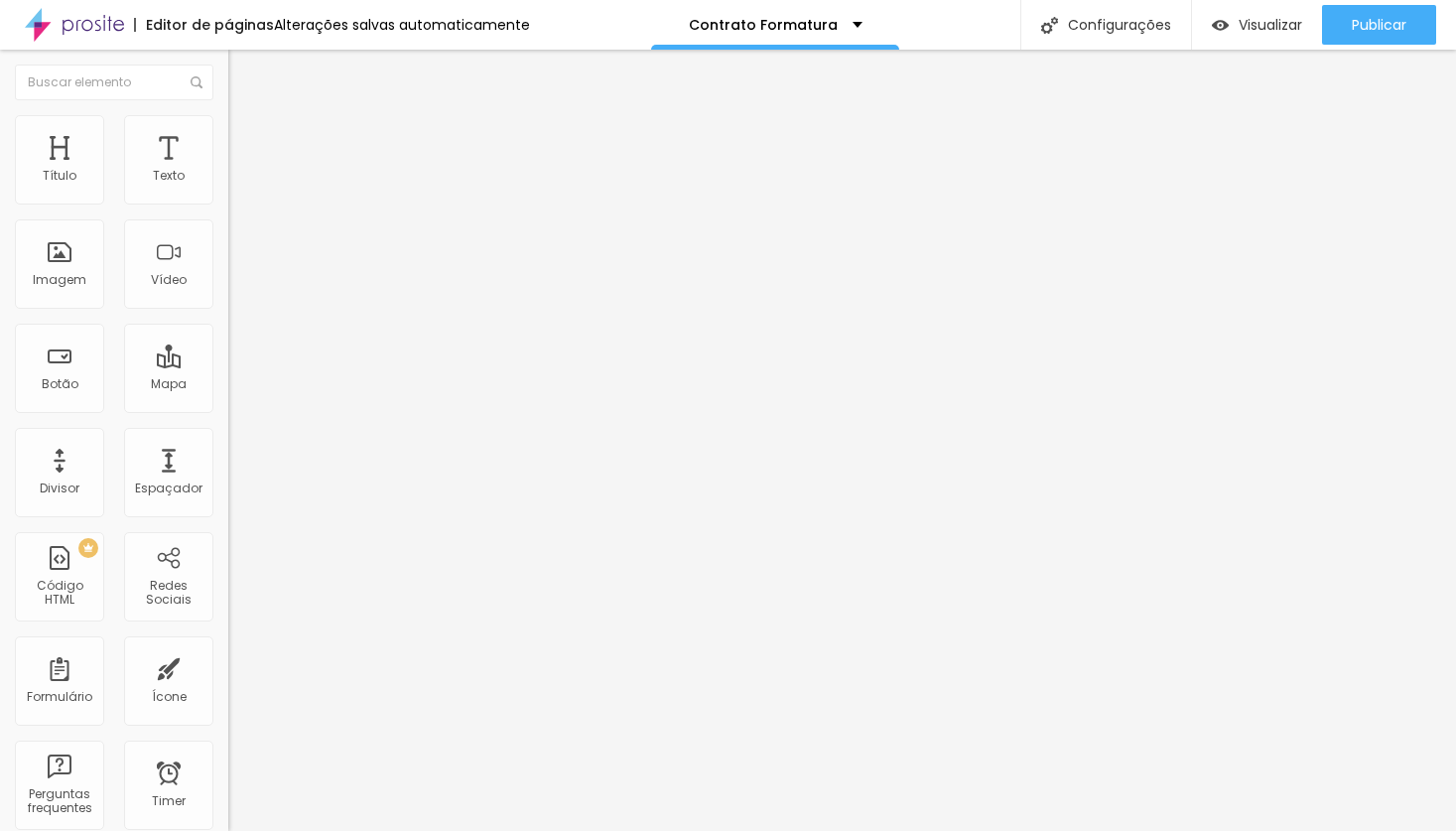
paste input "Endereço da [DEMOGRAPHIC_DATA]"
type input "Endereço da formatura"
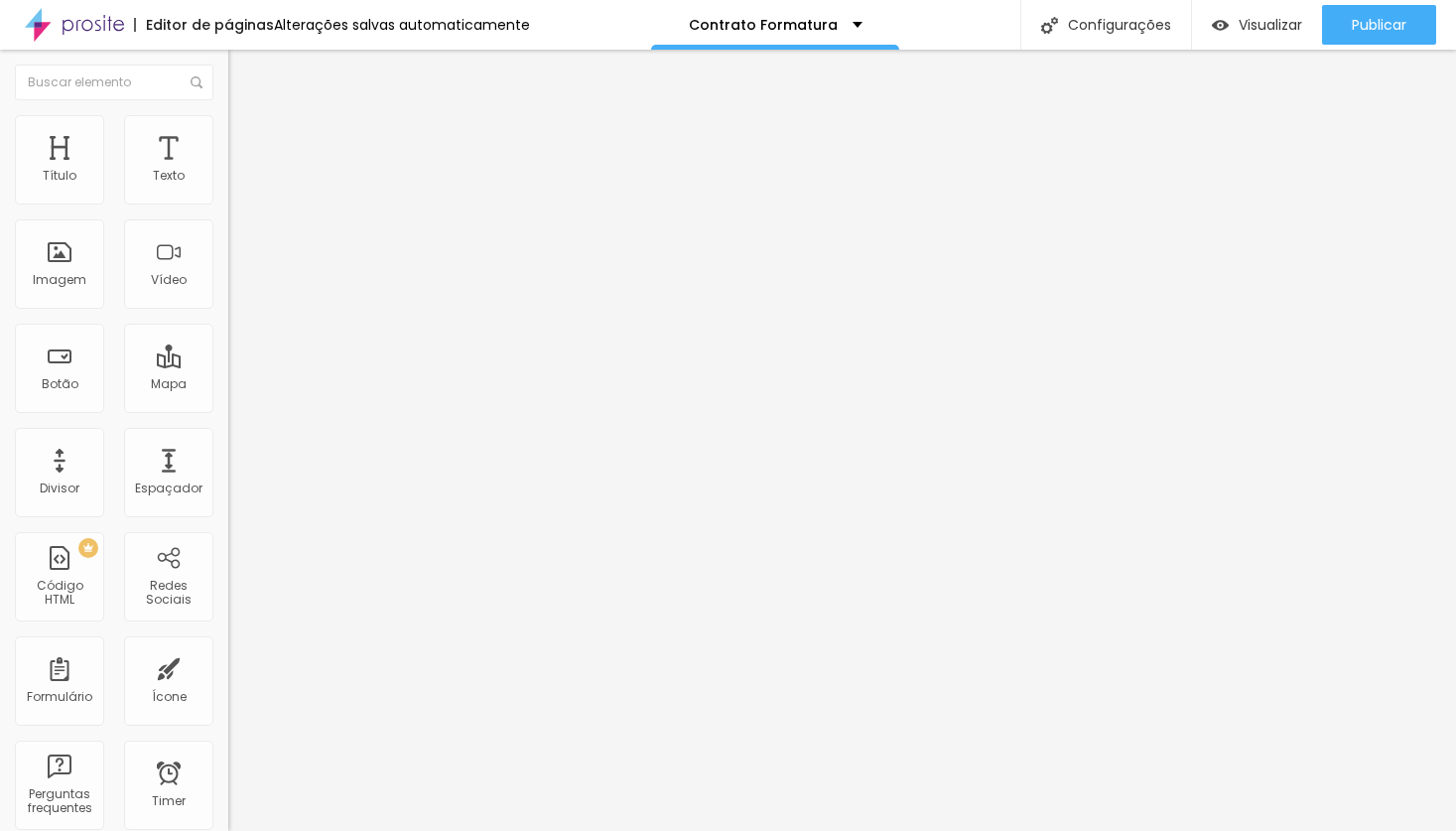
scroll to position [408, 0]
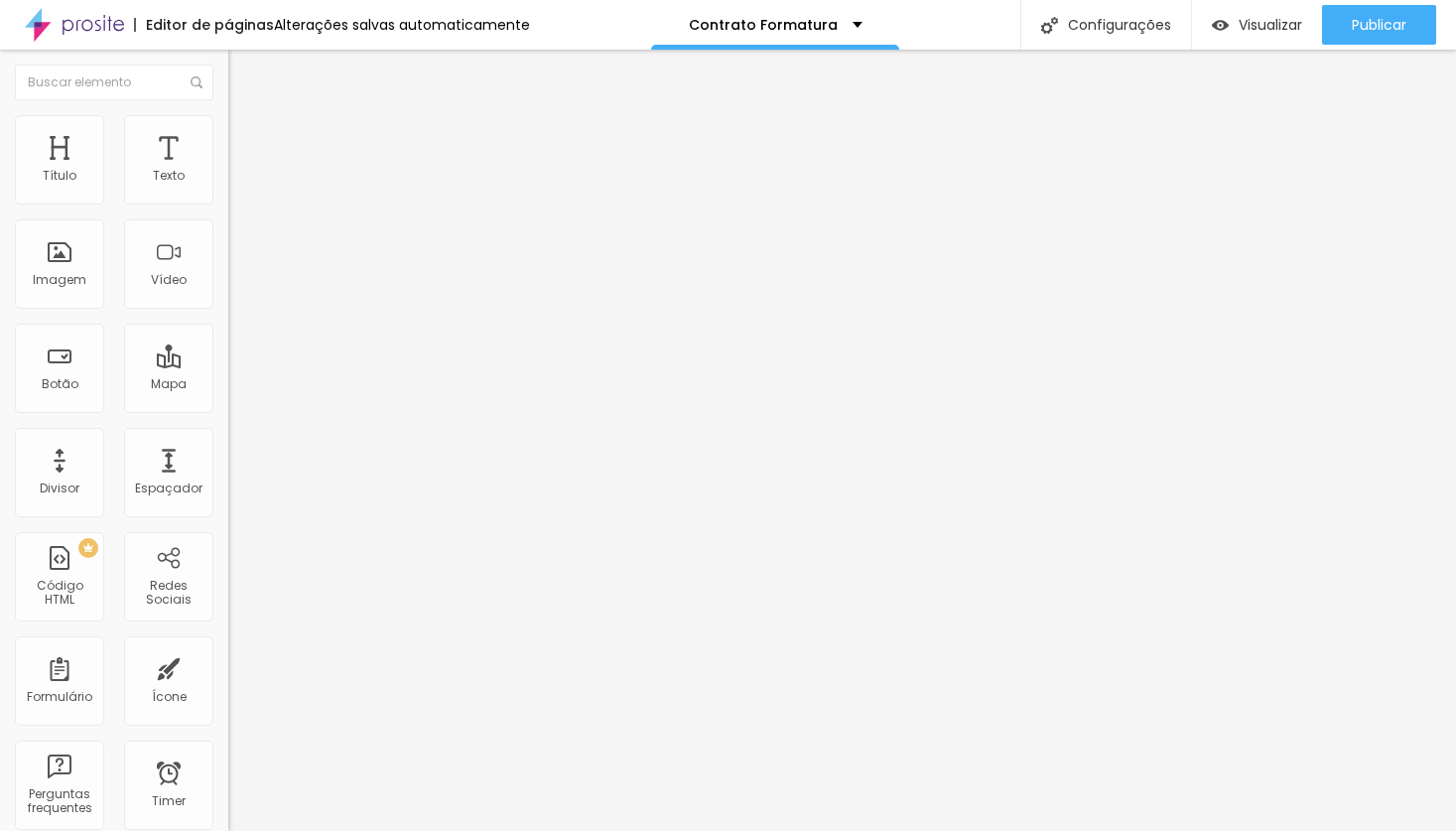
type input "Formatura 1.0 (4x sem juros de R$301 = R$ 1.204)"
type input "Formatura 2.0 (4x sem juros de R$ 571 = R$ 2.284)"
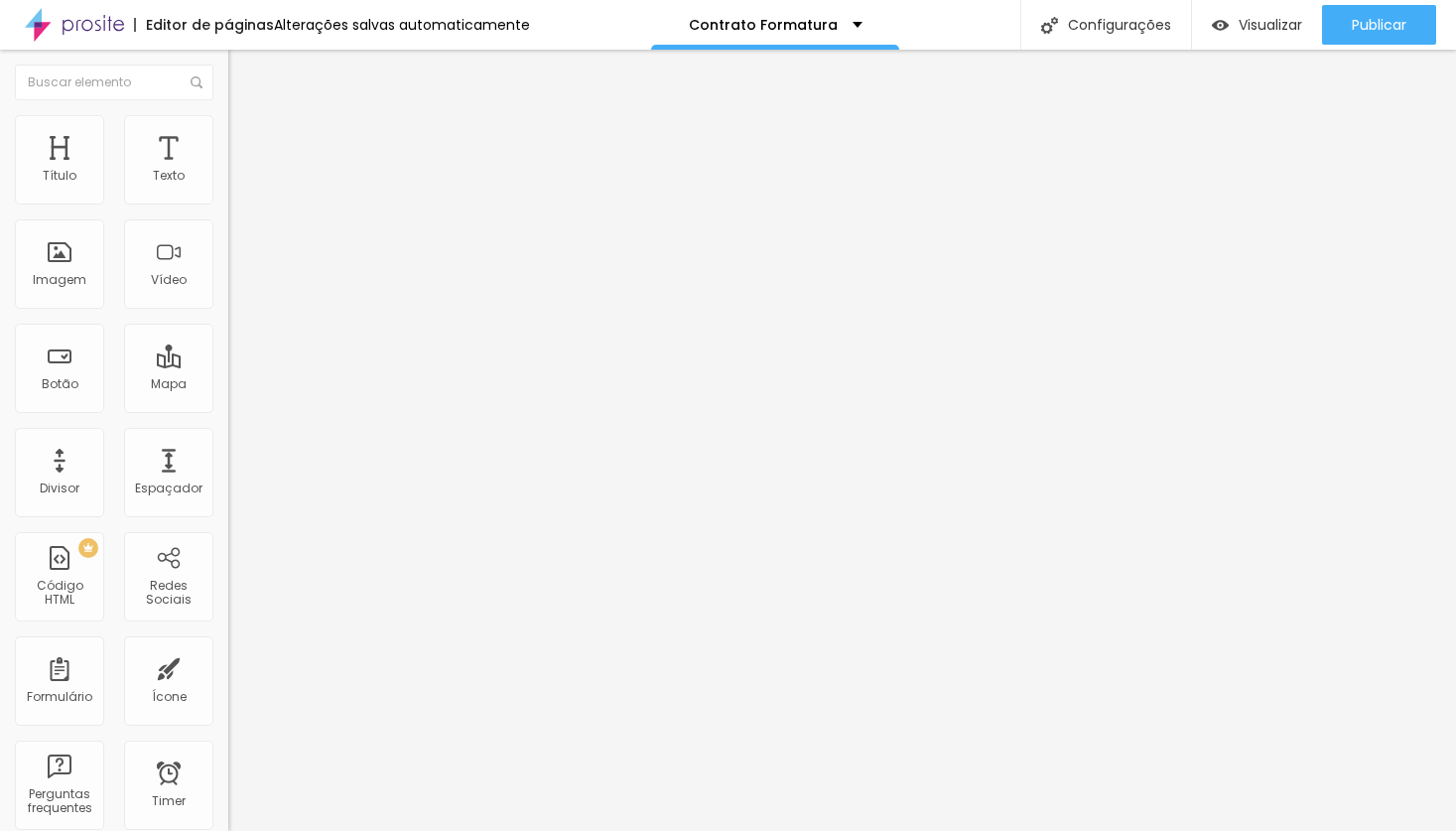
click at [228, 184] on div "Formulário Contrato Formatura" at bounding box center [341, 185] width 228 height 60
click at [228, 200] on img at bounding box center [234, 206] width 12 height 12
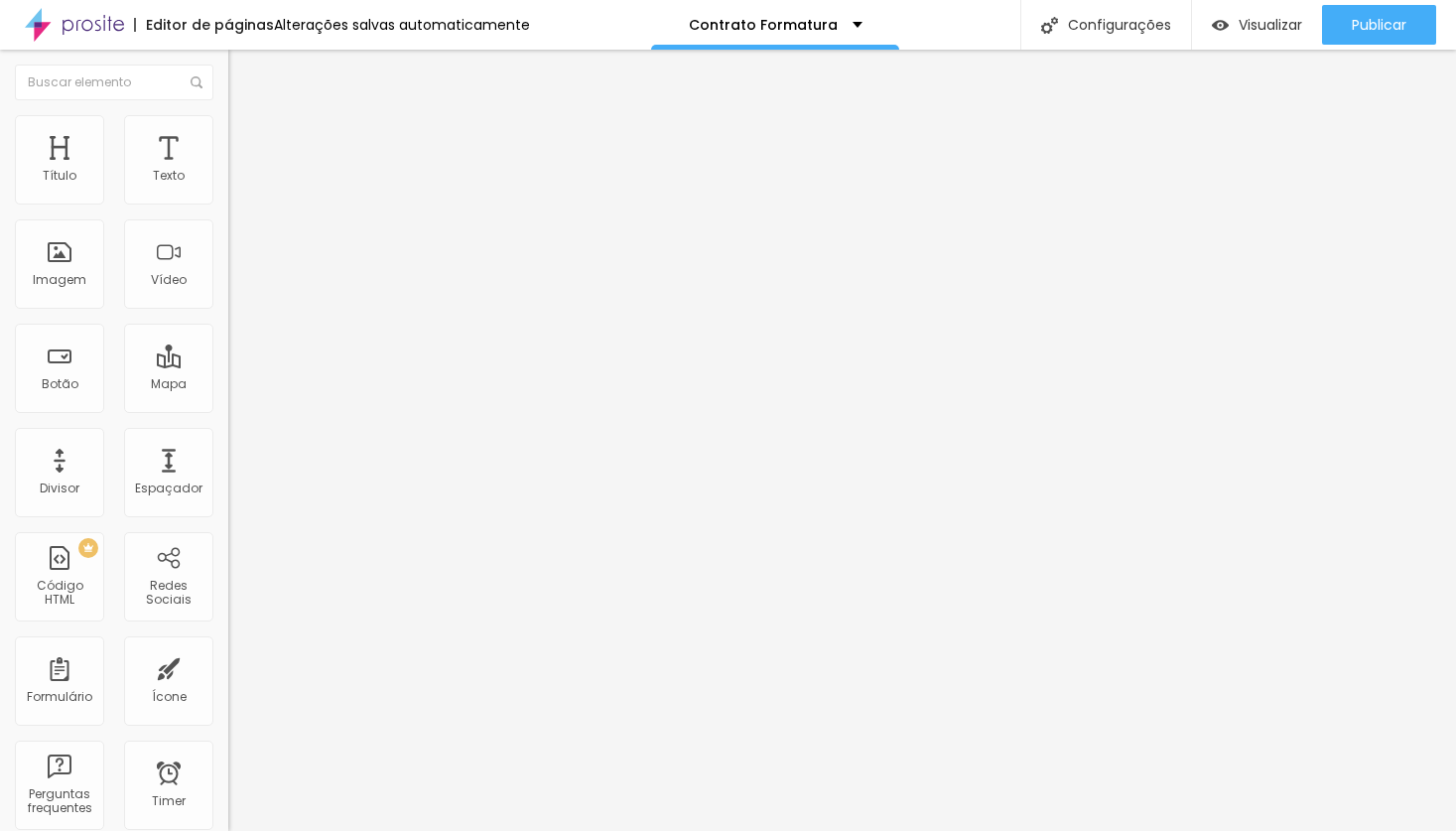
scroll to position [710, 0]
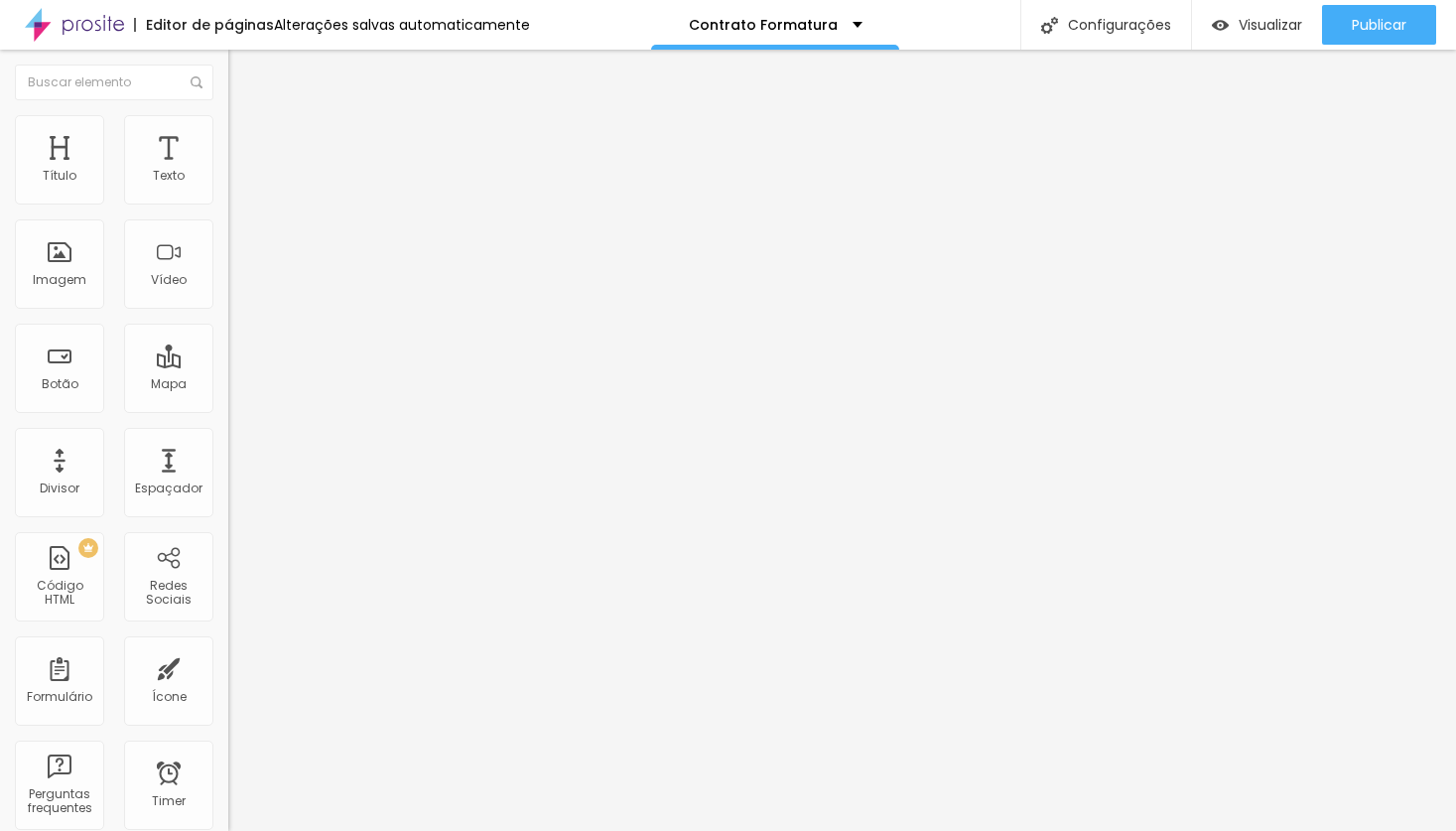
scroll to position [463, 0]
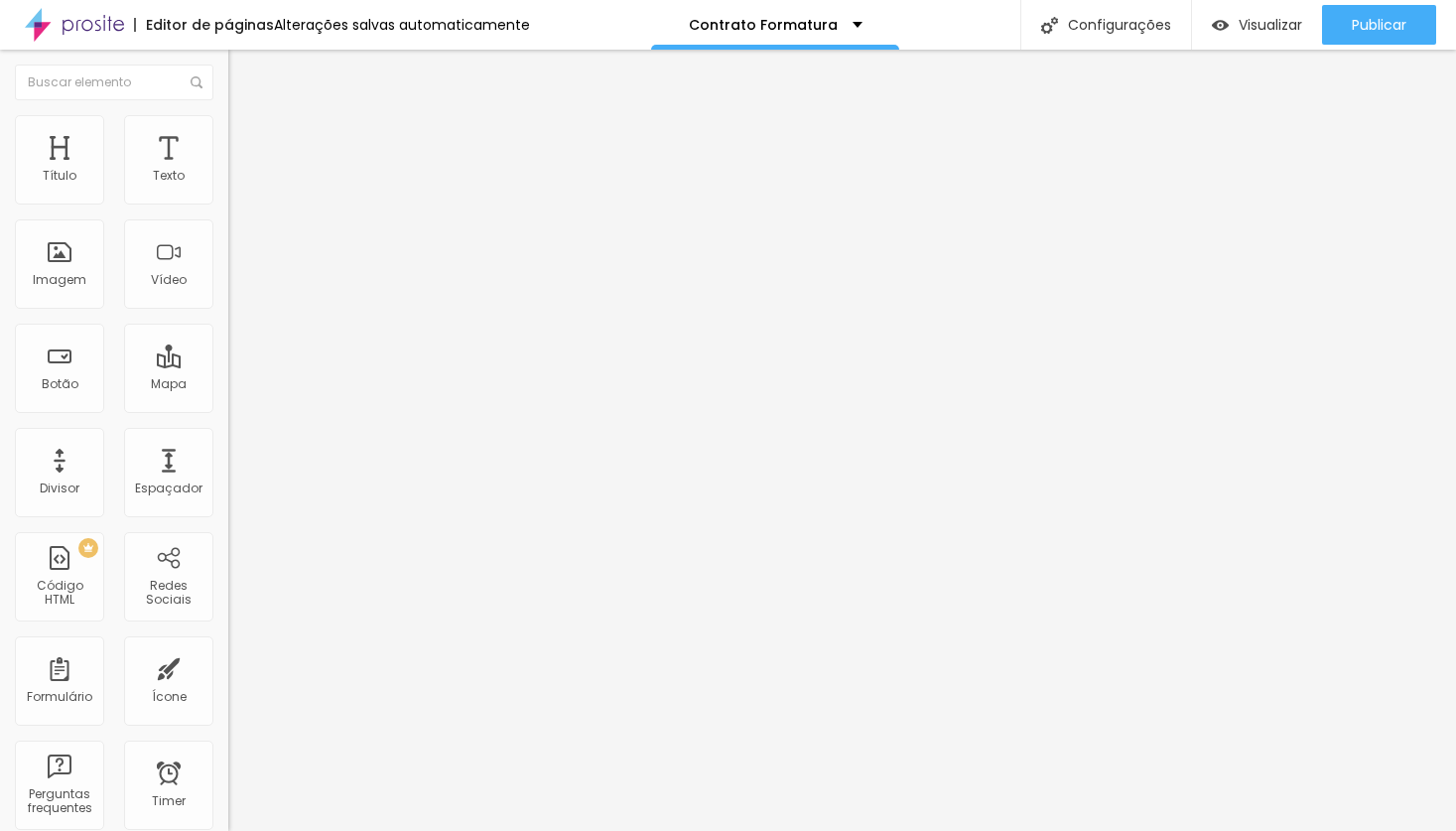
click at [1258, 23] on span "Visualizar" at bounding box center [1271, 25] width 64 height 16
